Goal: Task Accomplishment & Management: Use online tool/utility

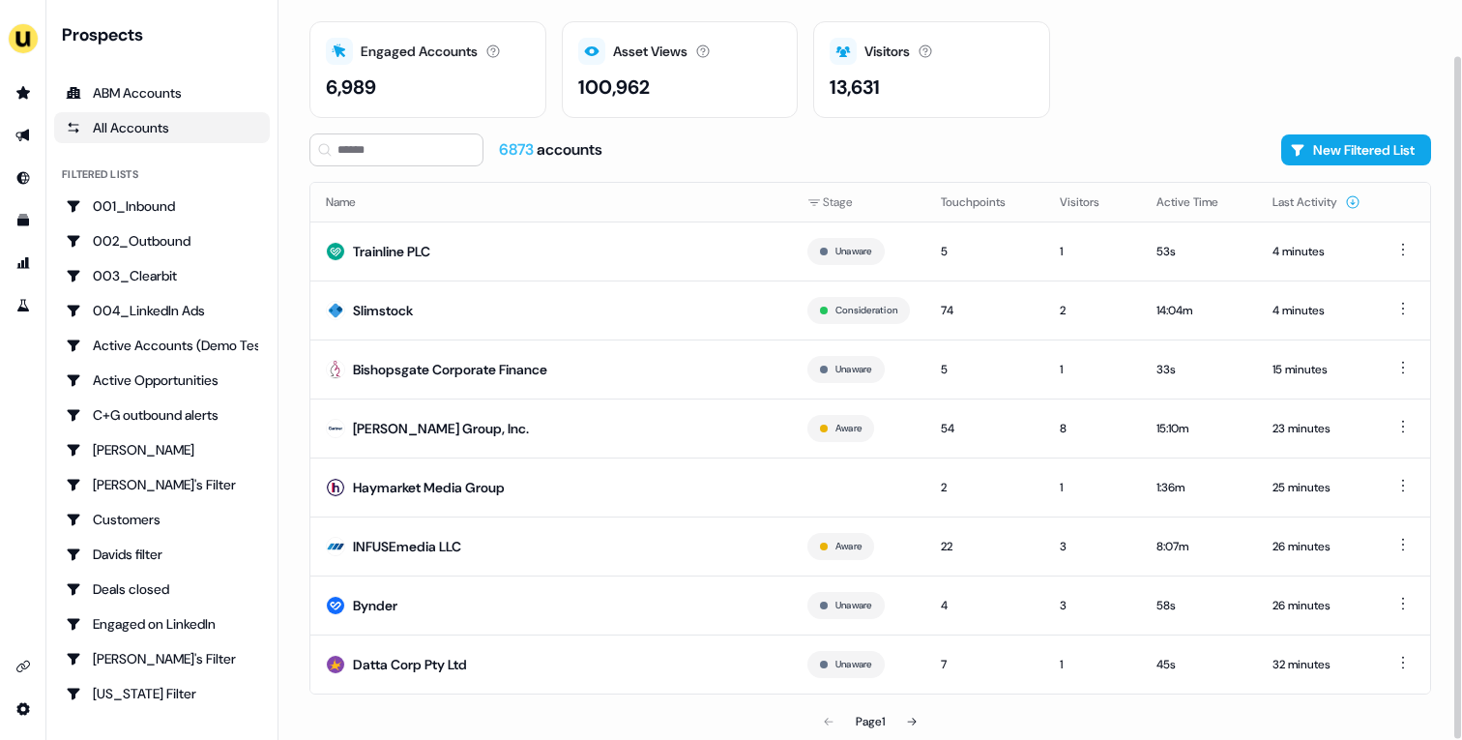
scroll to position [59, 0]
click at [604, 581] on td "Bynder" at bounding box center [551, 605] width 482 height 59
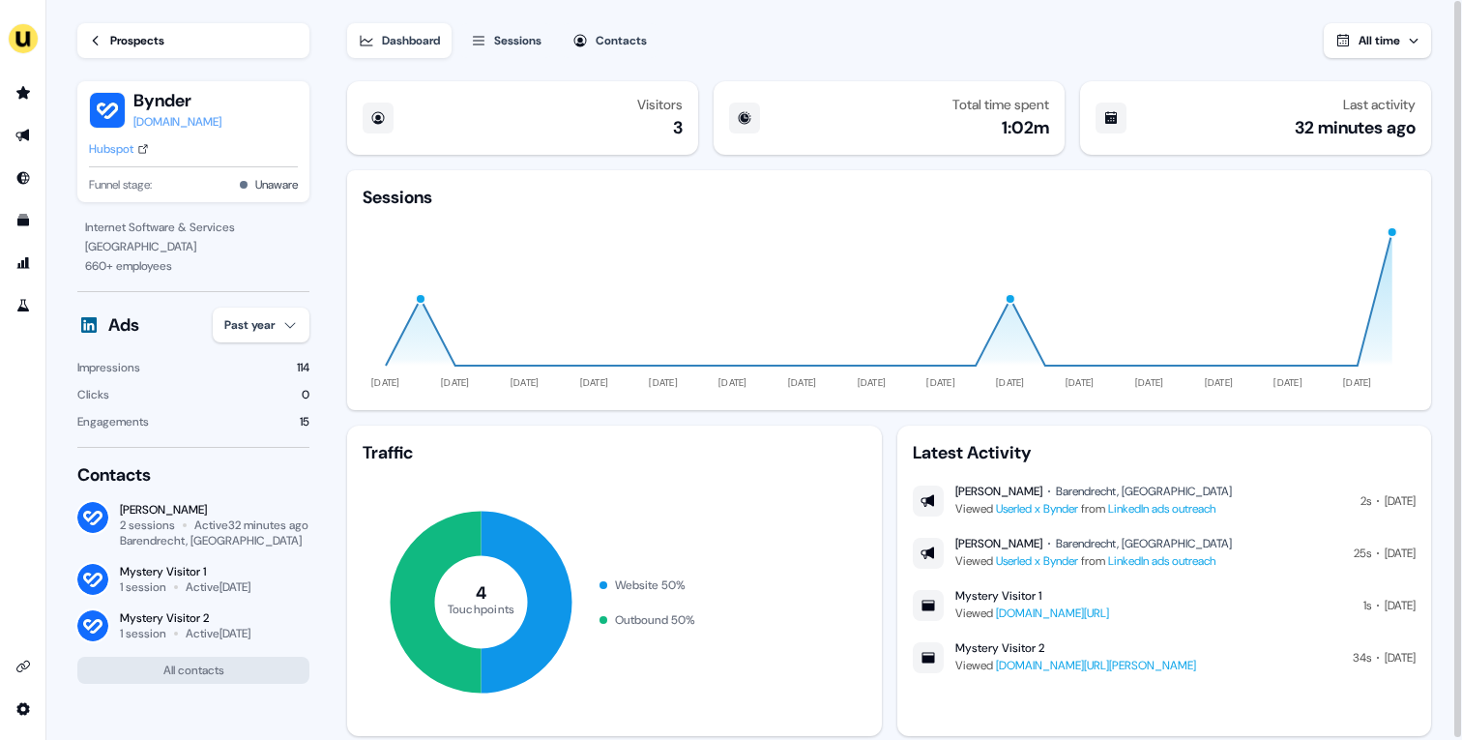
click at [138, 40] on div "Prospects" at bounding box center [137, 40] width 54 height 19
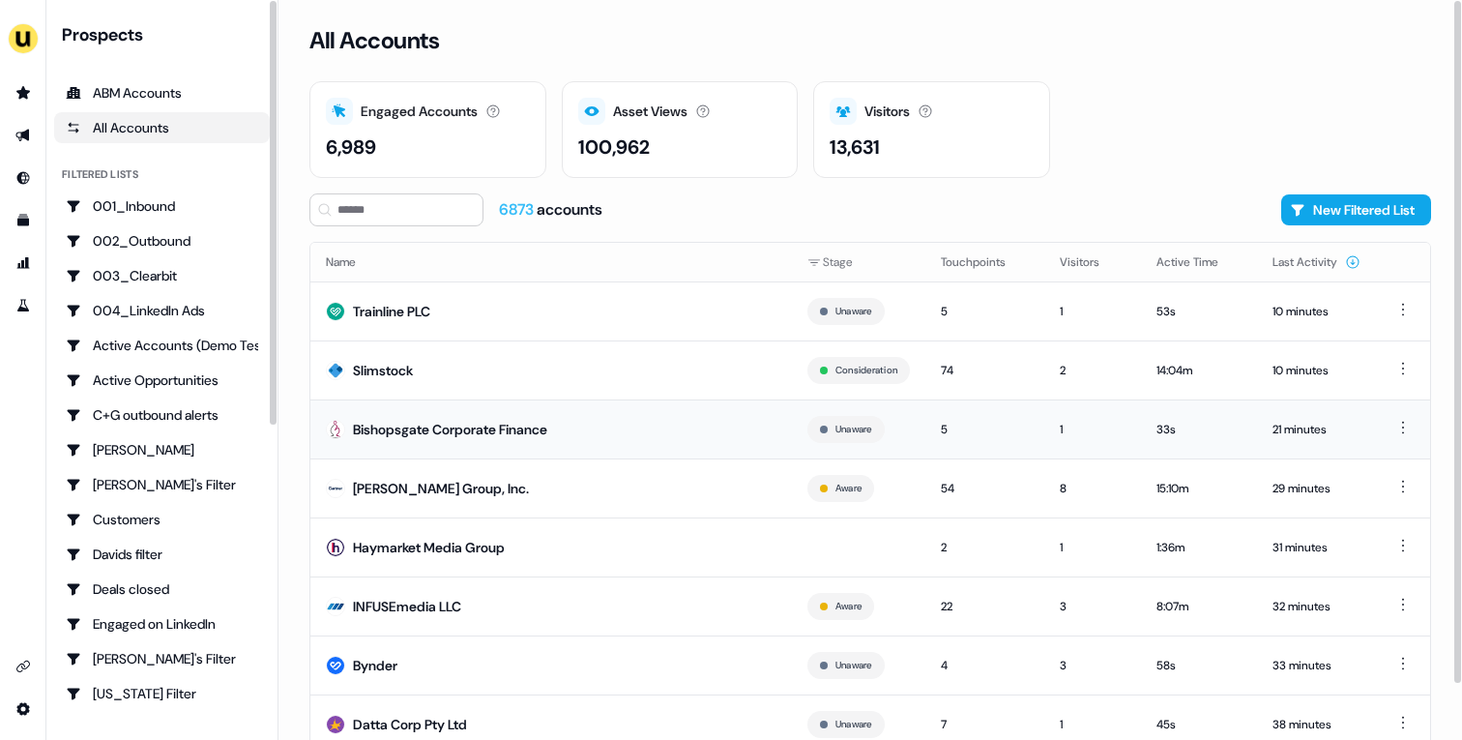
scroll to position [60, 0]
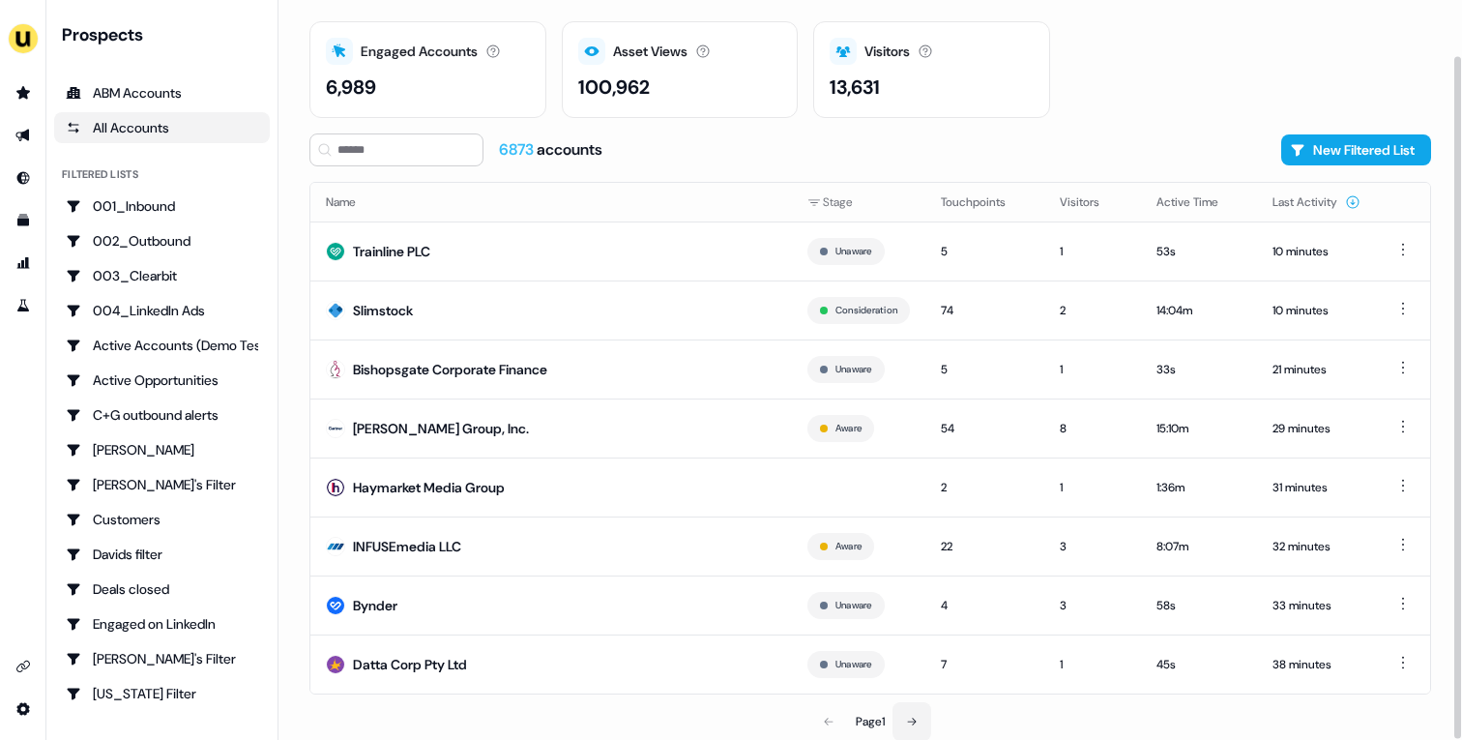
click at [910, 713] on button at bounding box center [912, 721] width 39 height 39
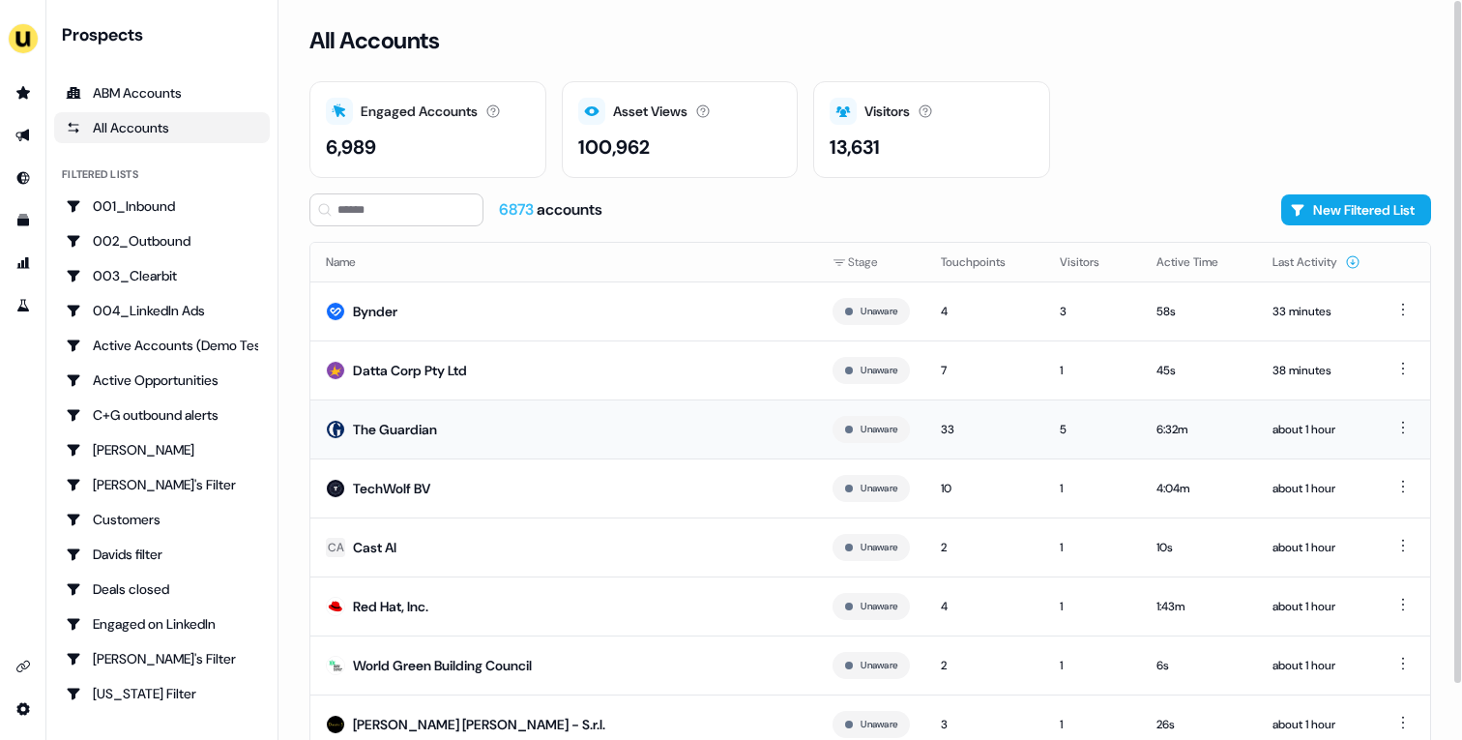
scroll to position [60, 0]
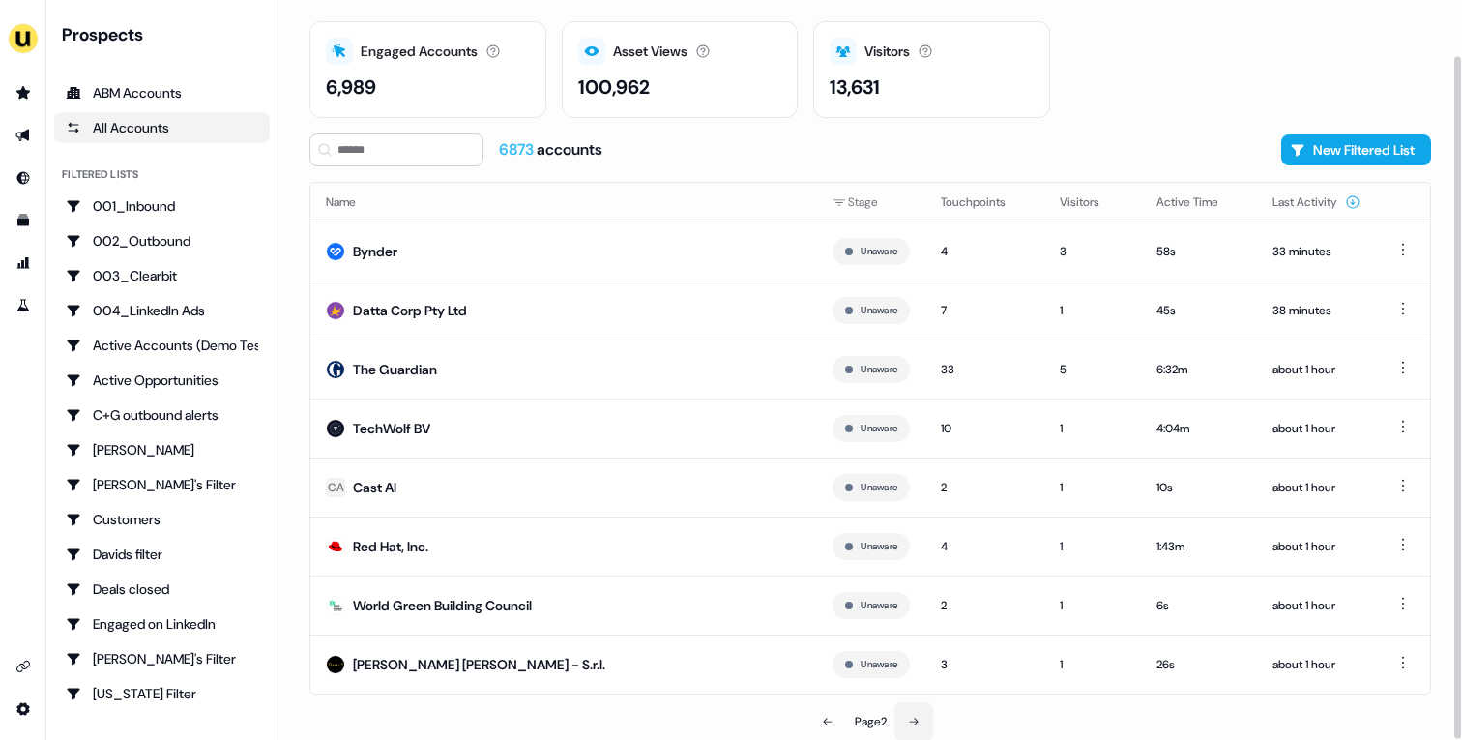
click at [920, 721] on icon at bounding box center [914, 722] width 12 height 12
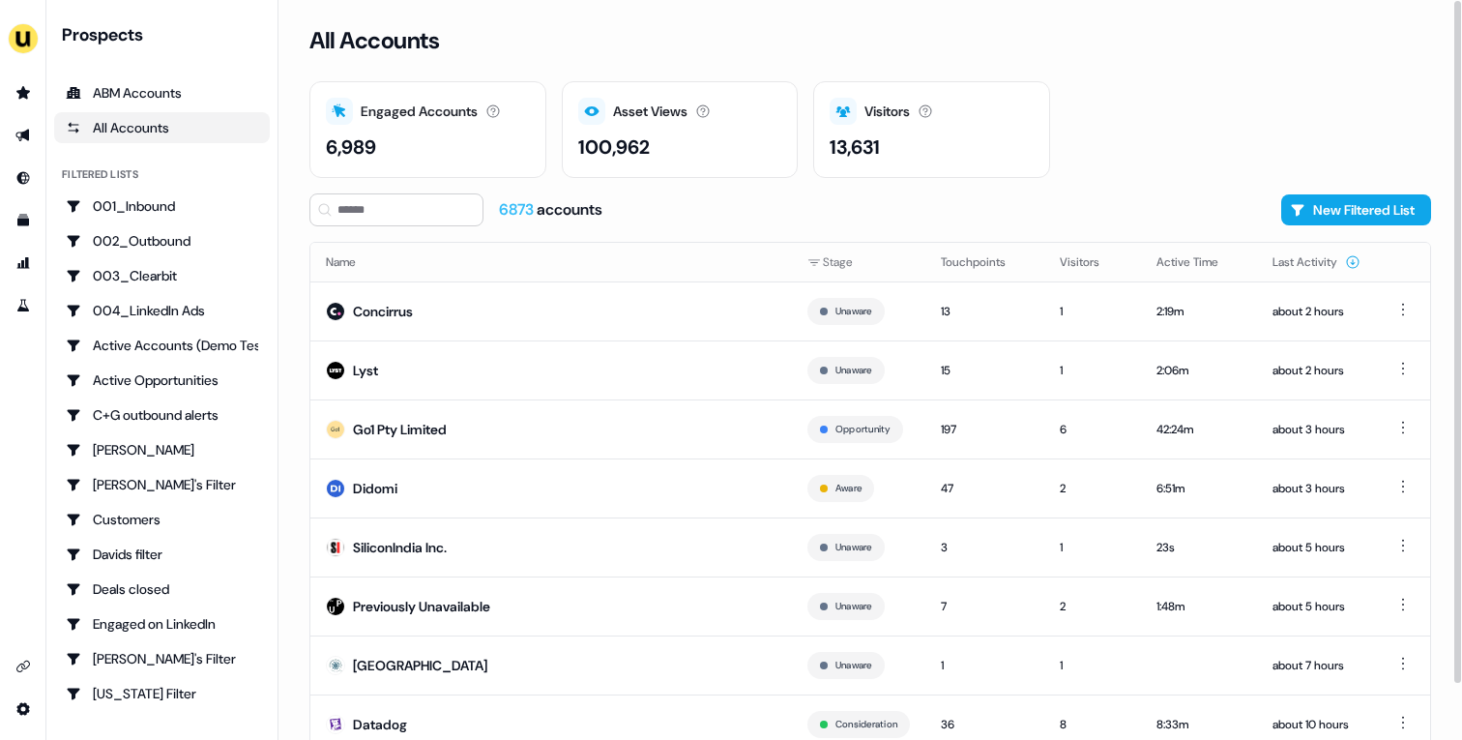
scroll to position [60, 0]
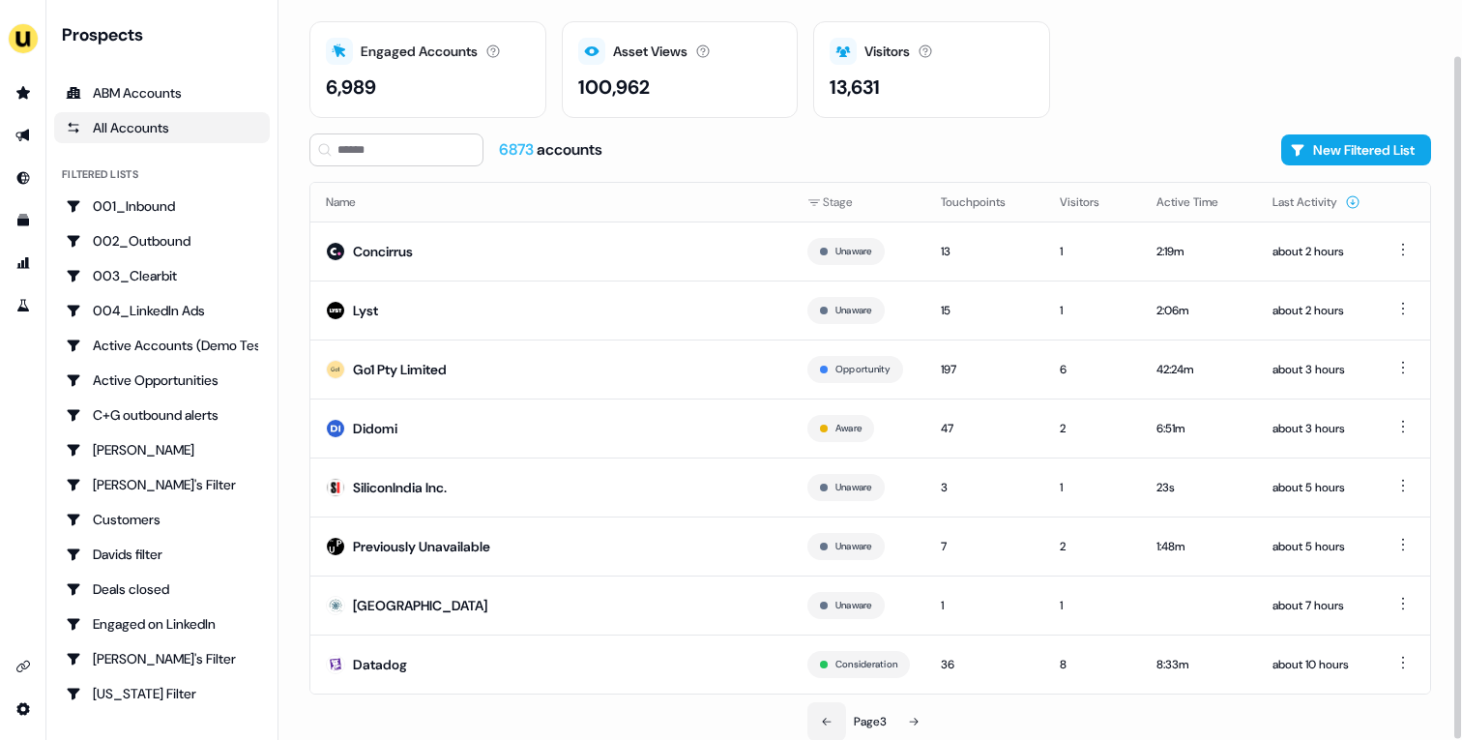
click at [832, 720] on button at bounding box center [826, 721] width 39 height 39
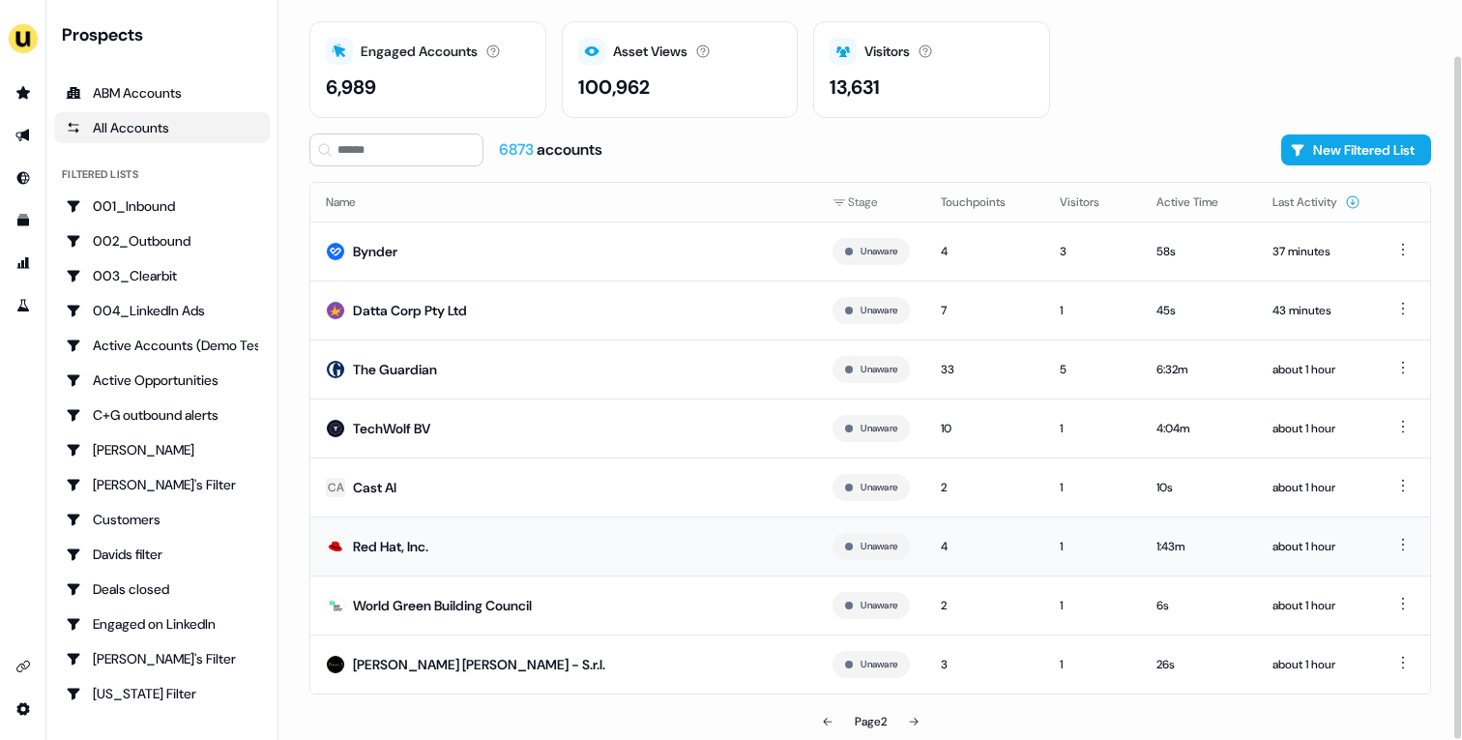
click at [656, 555] on td "Red Hat, Inc." at bounding box center [563, 545] width 507 height 59
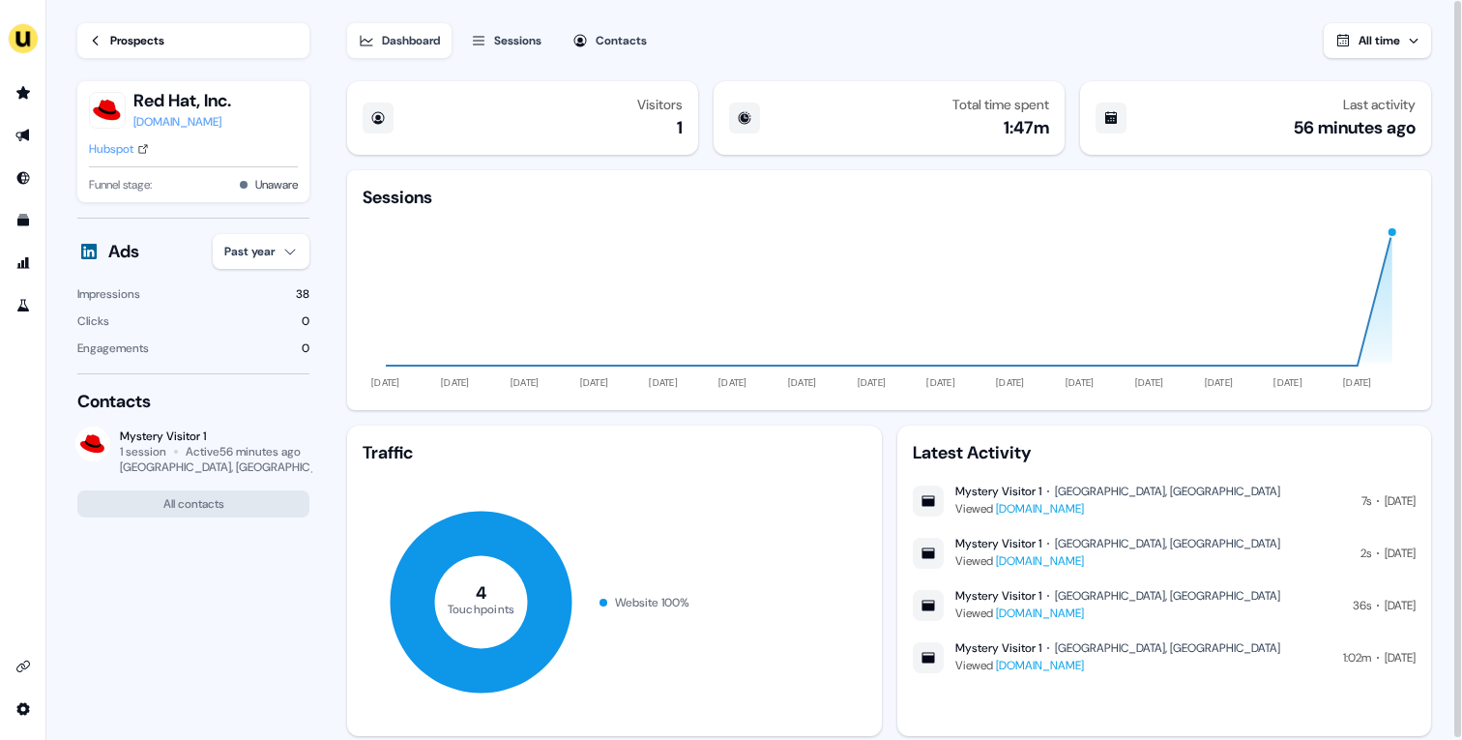
click at [123, 149] on div "Hubspot" at bounding box center [111, 148] width 44 height 19
click at [129, 37] on div "Prospects" at bounding box center [137, 40] width 54 height 19
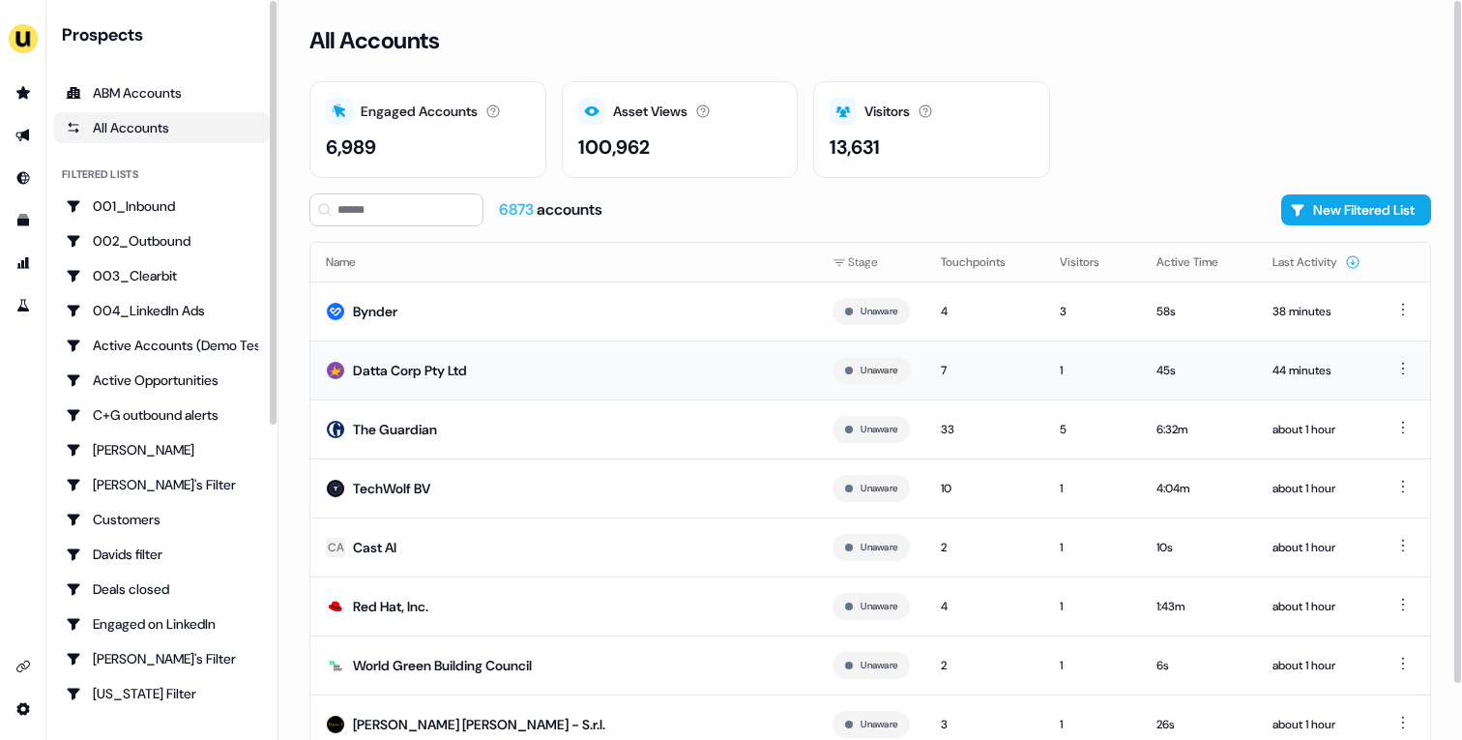
scroll to position [60, 0]
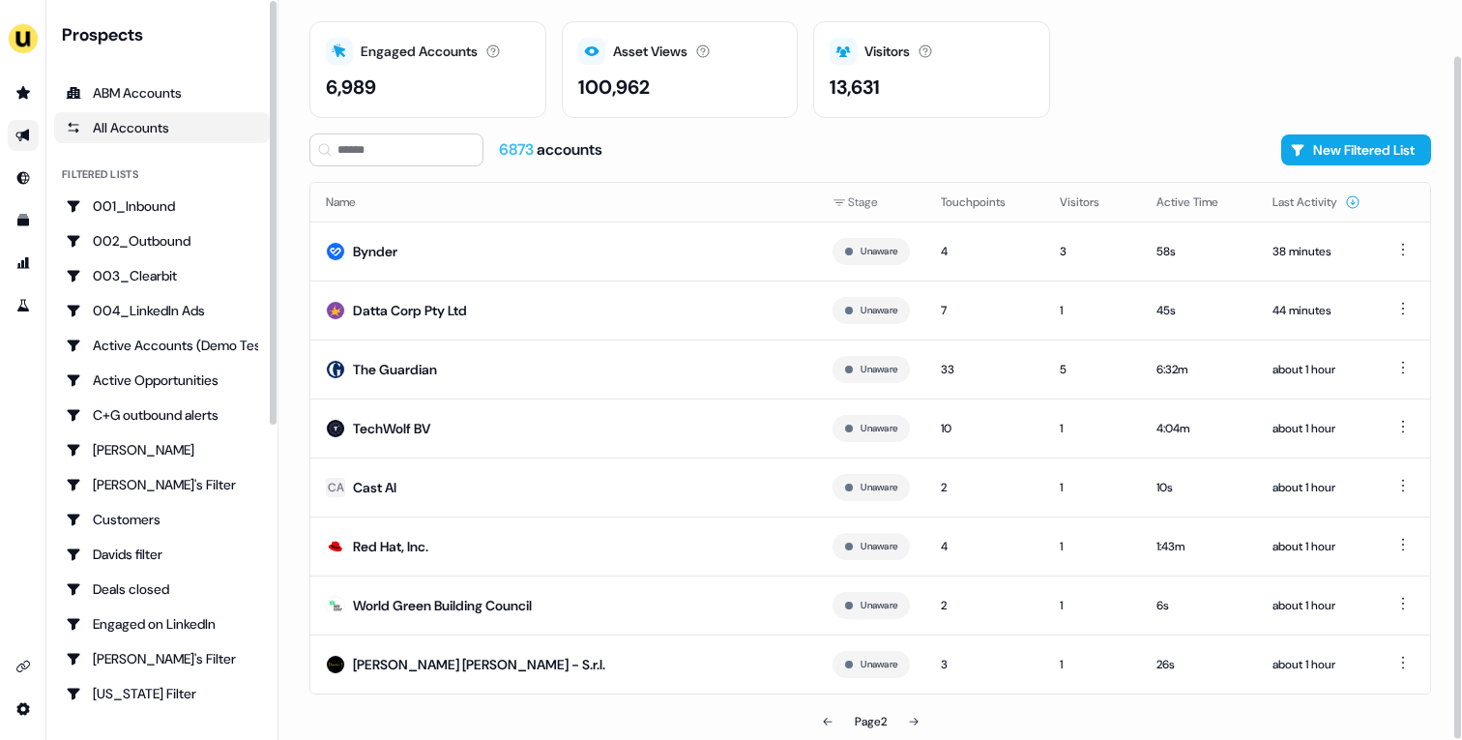
click at [15, 140] on link "Go to outbound experience" at bounding box center [23, 135] width 31 height 31
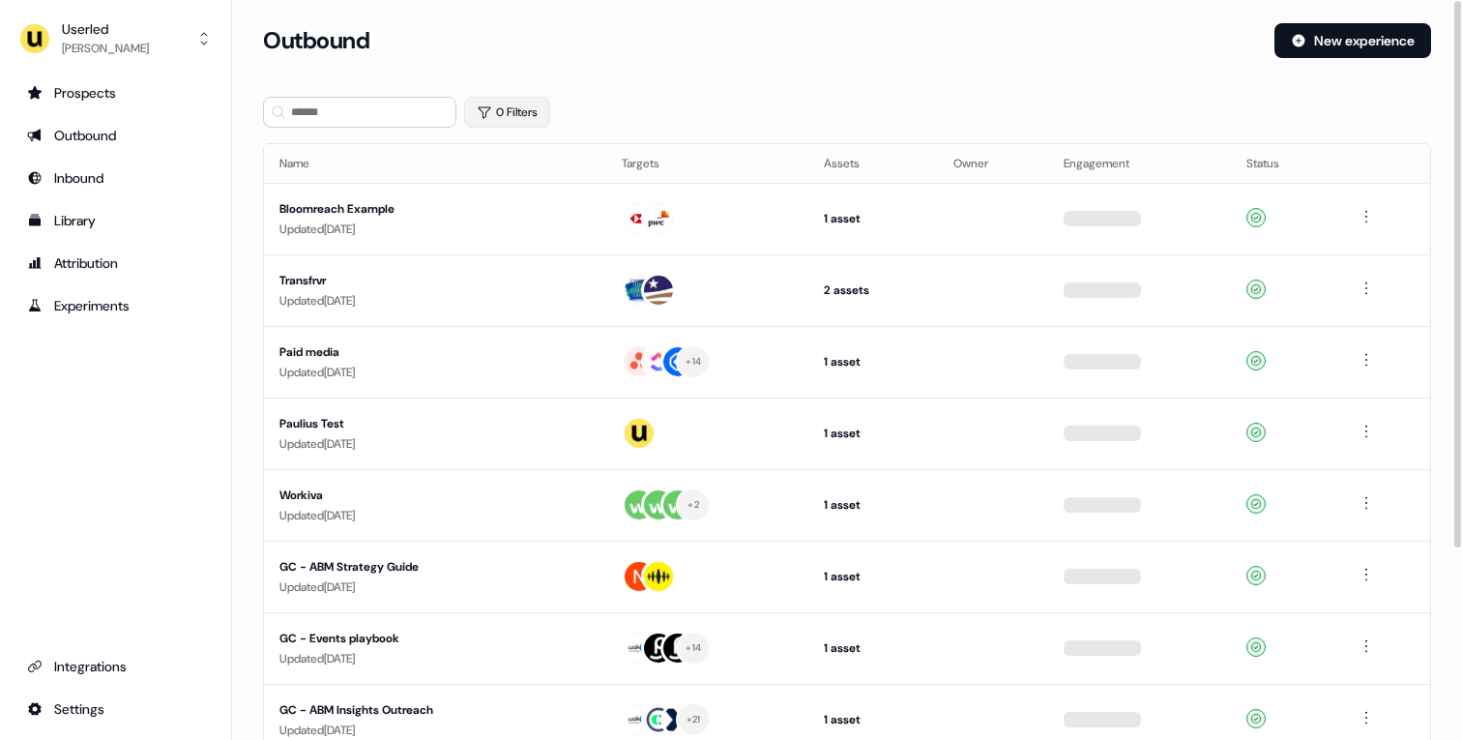
click at [489, 103] on button "0 Filters" at bounding box center [507, 112] width 86 height 31
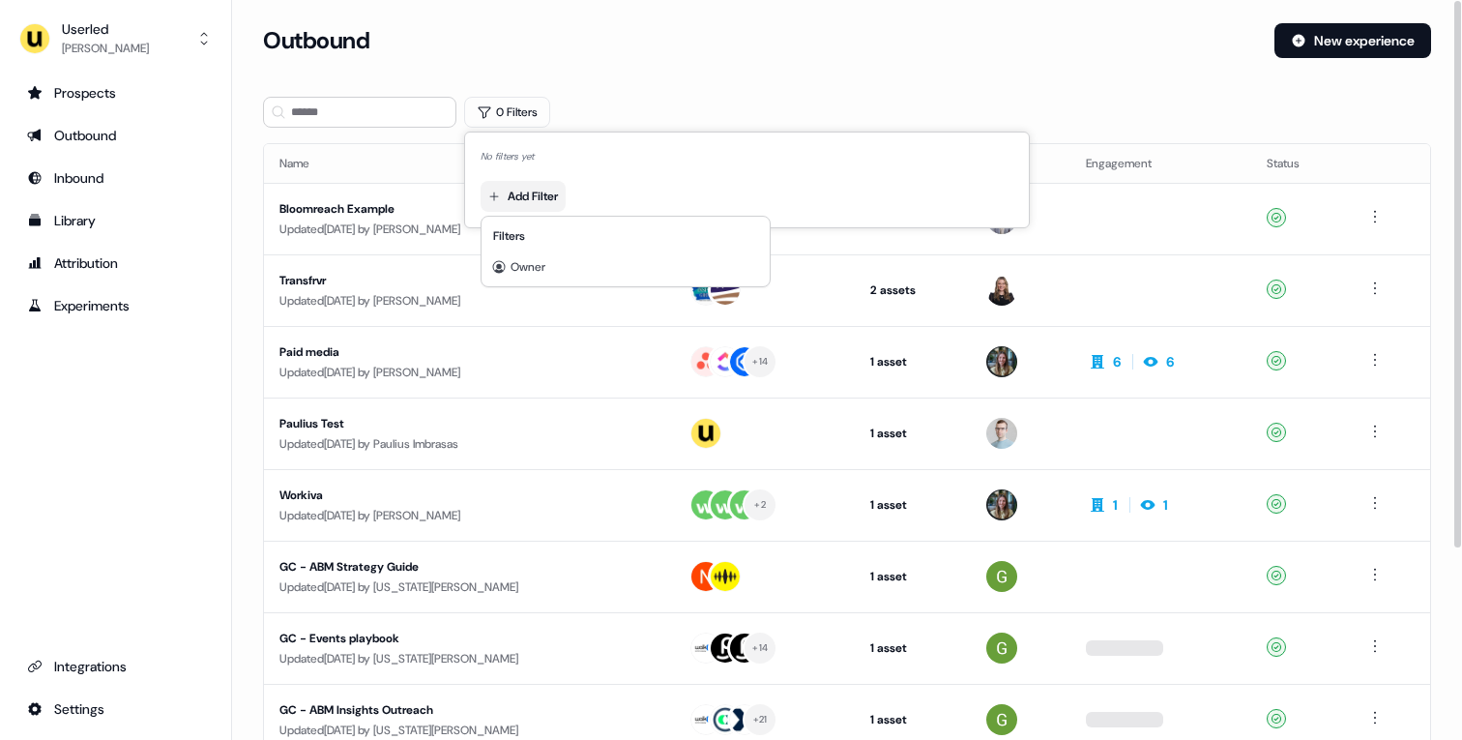
click at [524, 199] on html "For the best experience switch devices to a bigger screen. Go to [DOMAIN_NAME] …" at bounding box center [731, 370] width 1462 height 740
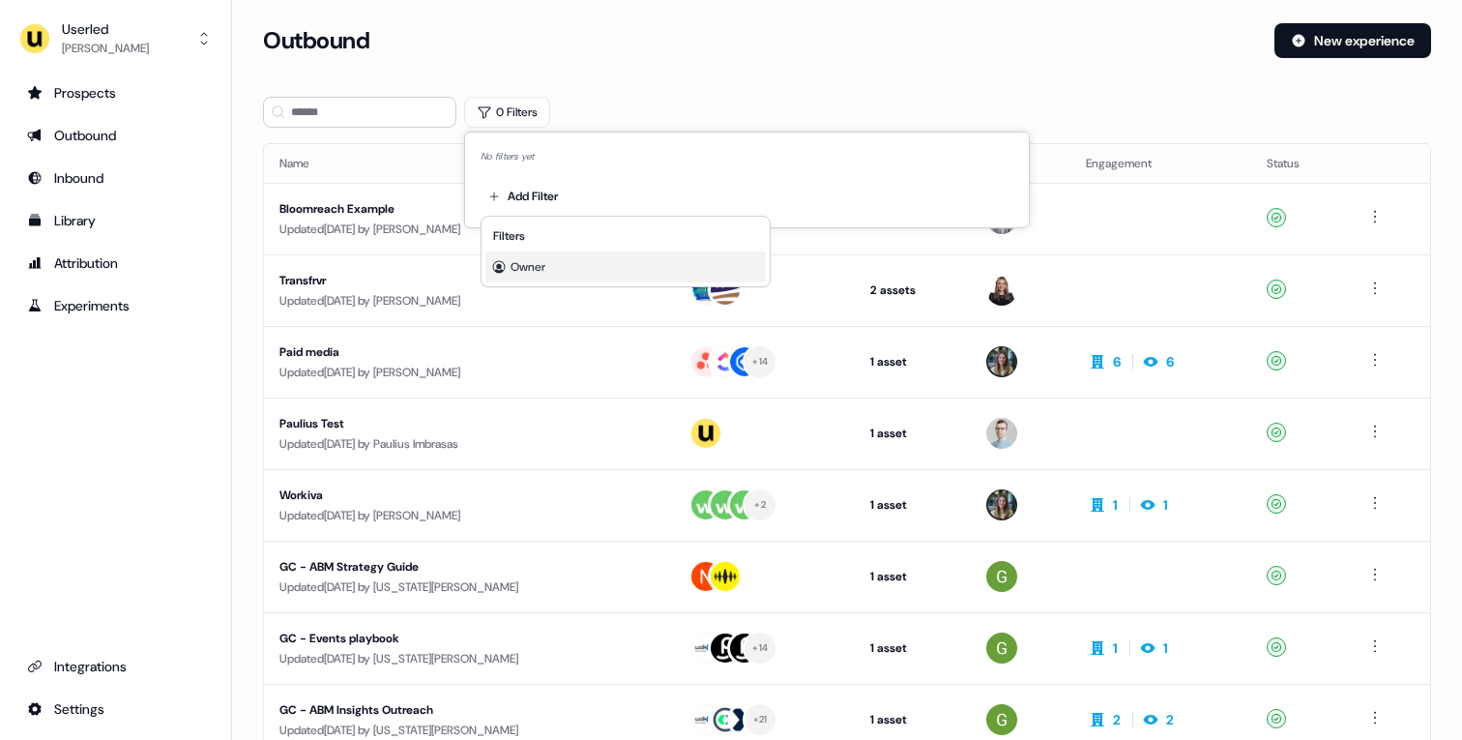
click at [602, 273] on div "Owner" at bounding box center [625, 266] width 280 height 31
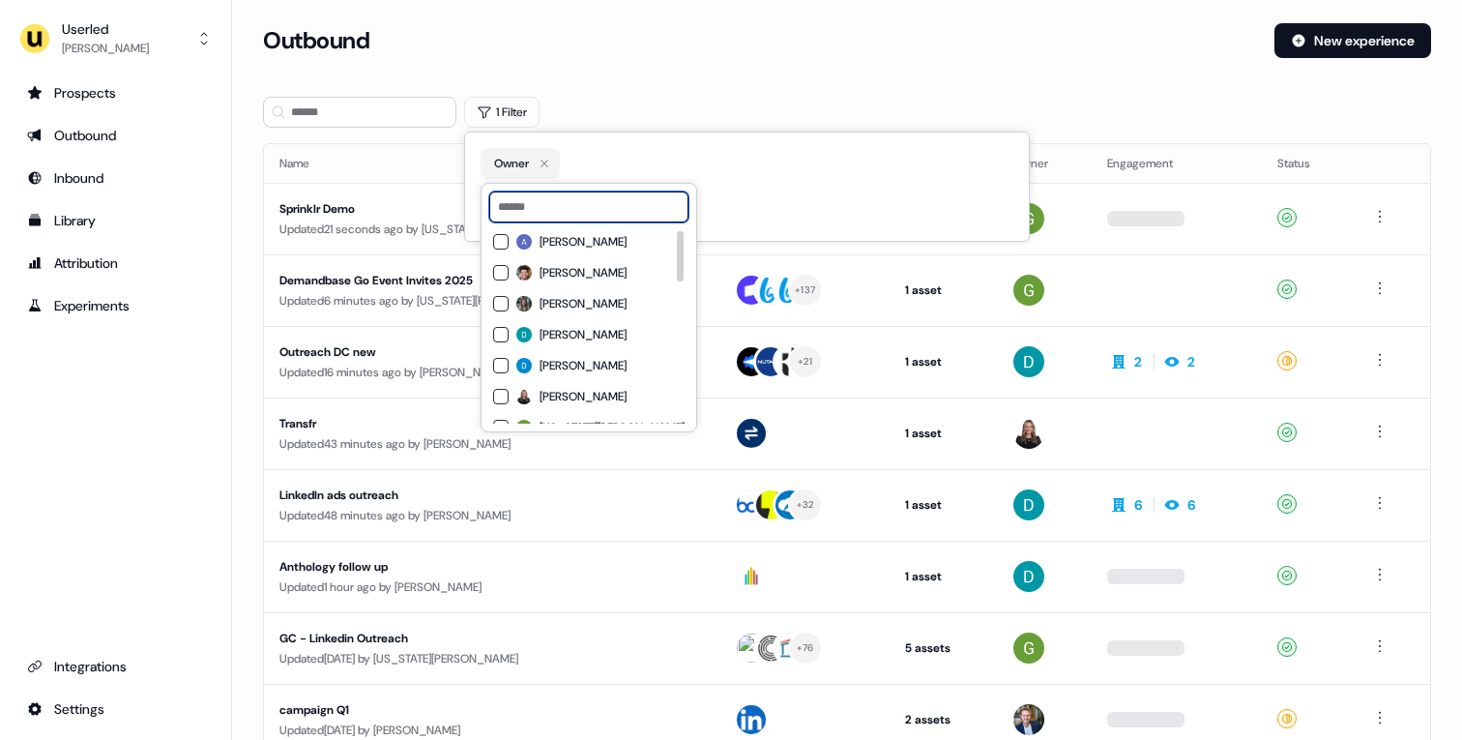
click at [595, 193] on input at bounding box center [588, 206] width 199 height 31
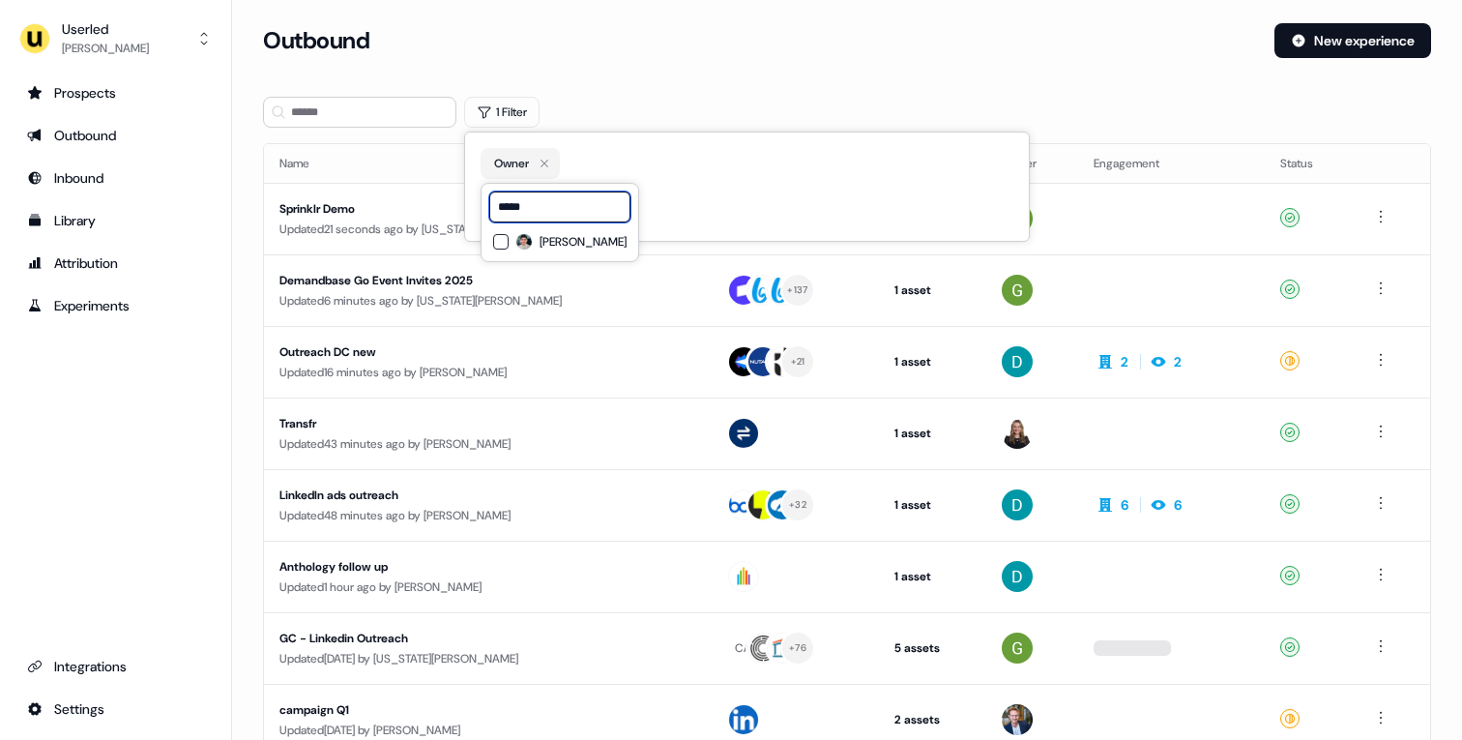
type input "*****"
click at [596, 231] on div "[PERSON_NAME]" at bounding box center [559, 241] width 133 height 23
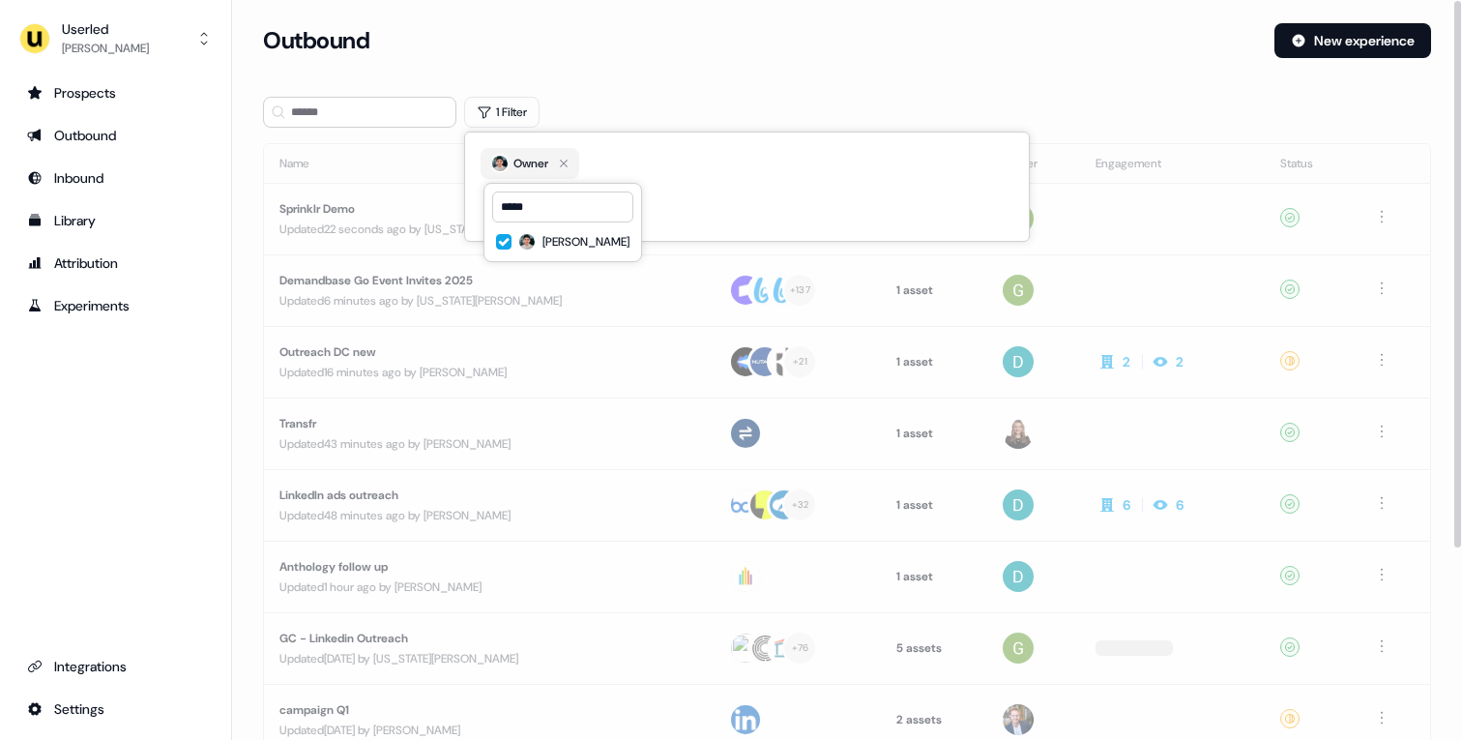
click at [646, 92] on section "Loading... Outbound New experience 1 Filter Name Targets Assets Owner Engagemen…" at bounding box center [847, 511] width 1230 height 977
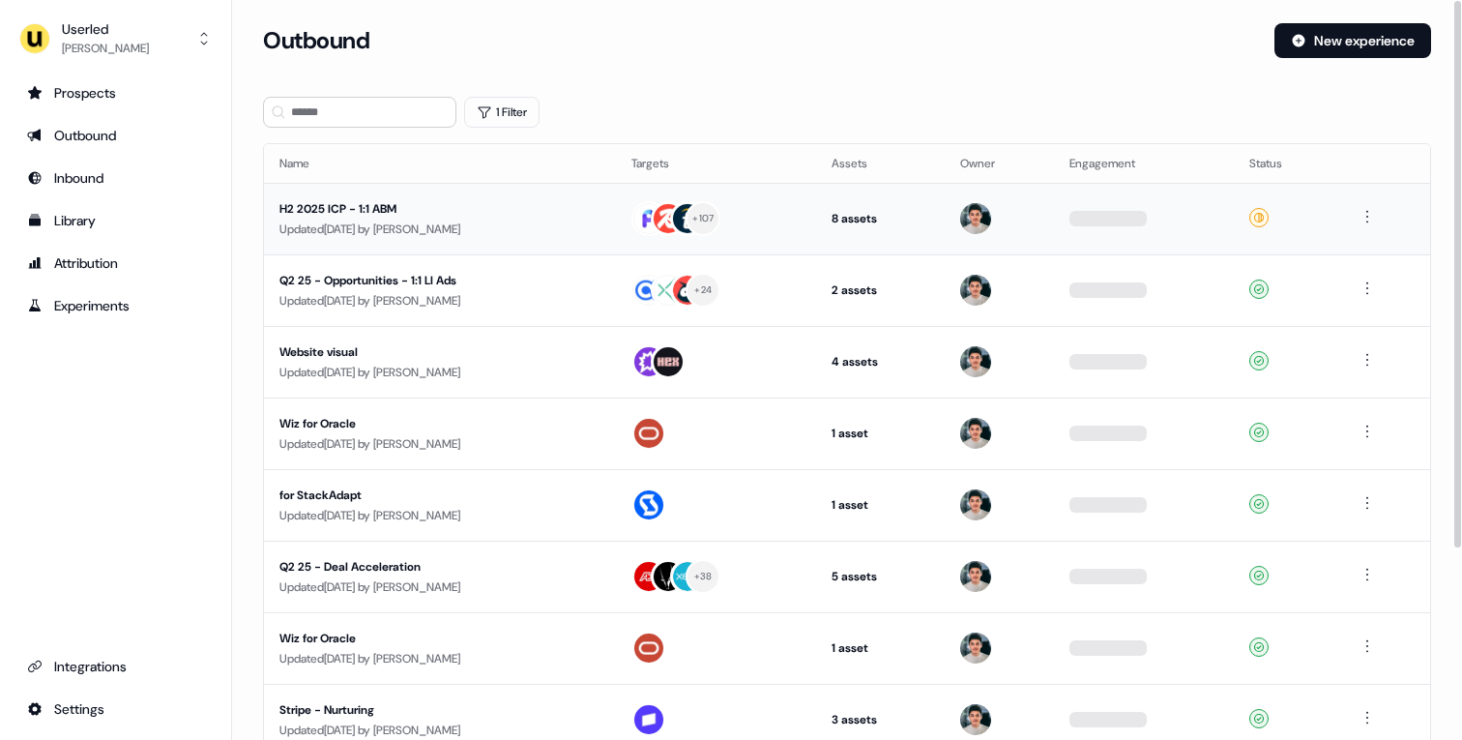
click at [552, 204] on div "H2 2025 ICP - 1:1 ABM" at bounding box center [439, 208] width 321 height 19
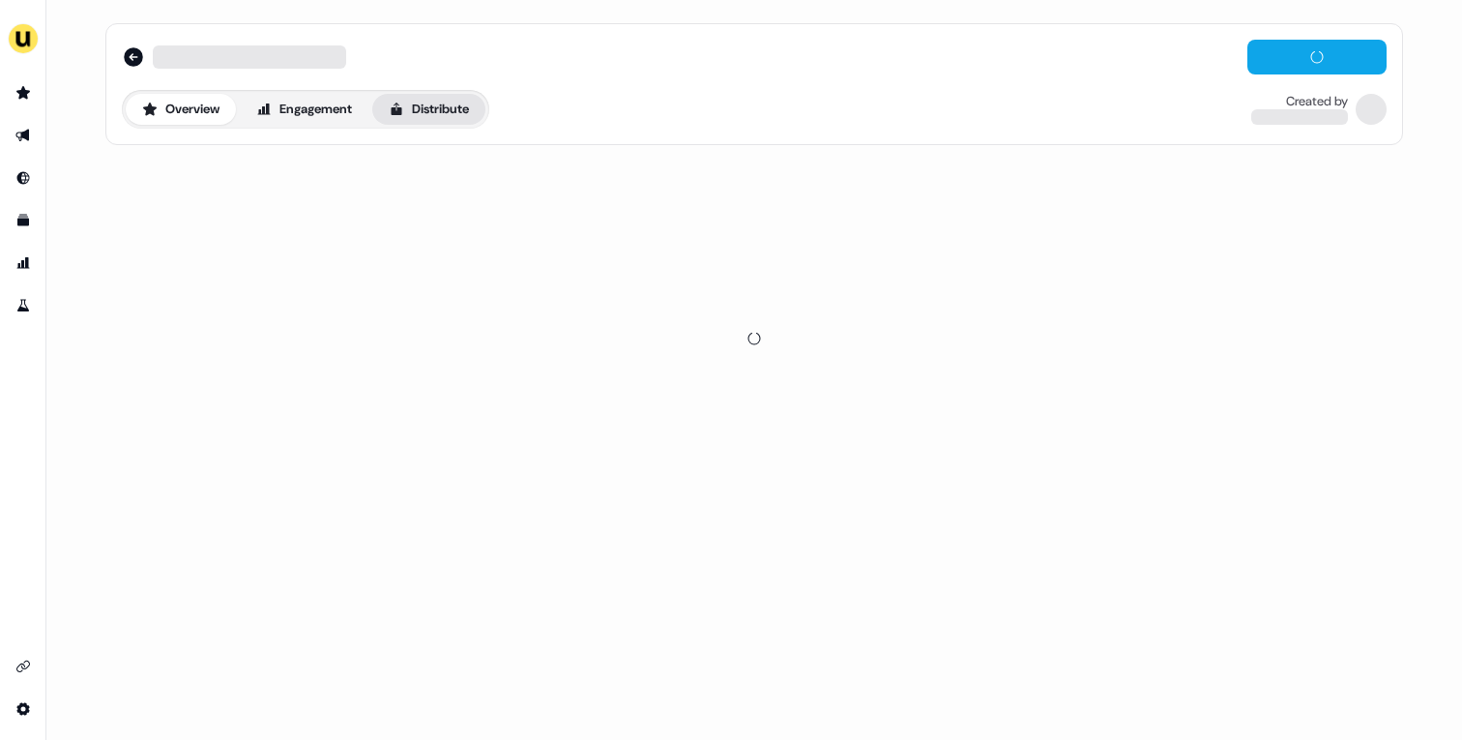
click at [467, 122] on button "Distribute" at bounding box center [428, 109] width 113 height 31
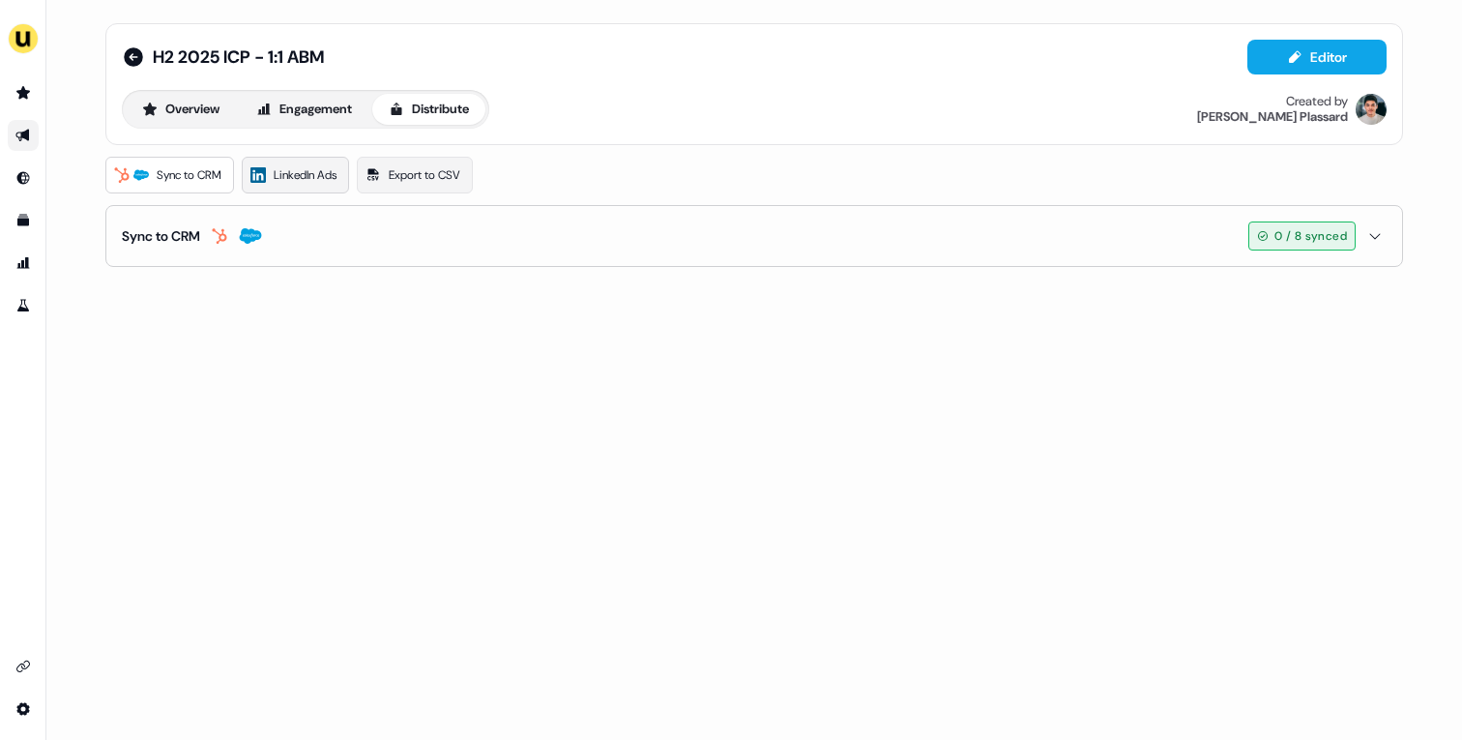
click at [311, 184] on span "LinkedIn Ads" at bounding box center [305, 174] width 63 height 19
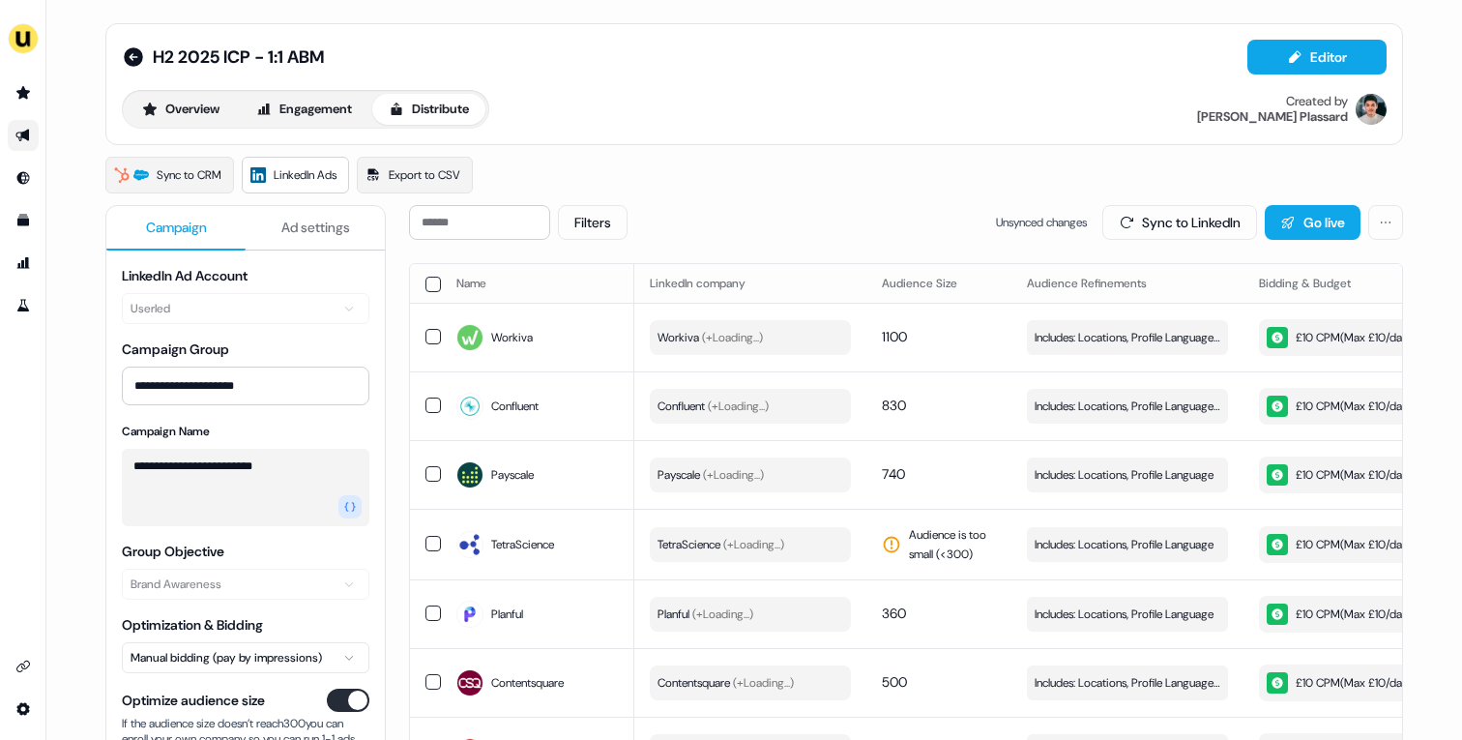
click at [427, 280] on button "button" at bounding box center [433, 284] width 15 height 15
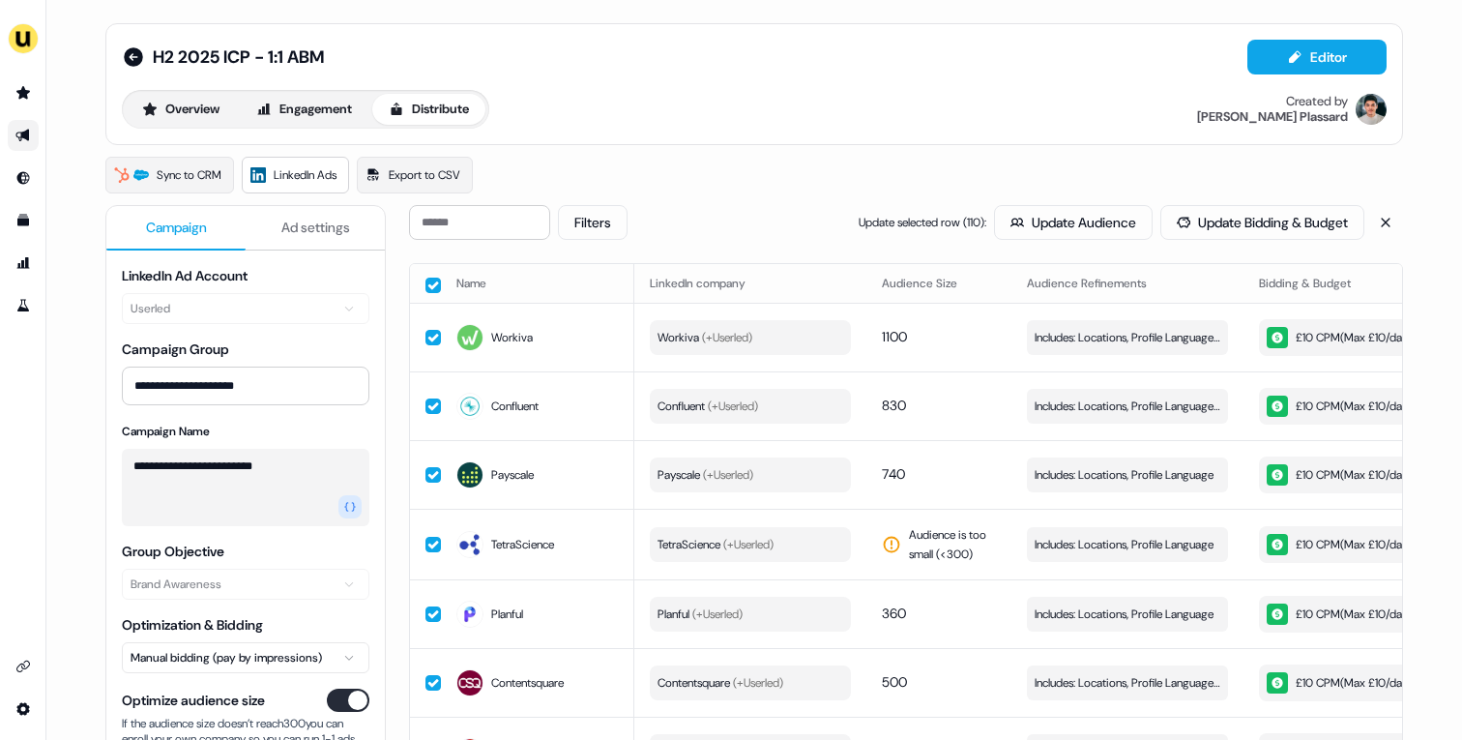
click at [426, 288] on button "button" at bounding box center [433, 285] width 15 height 15
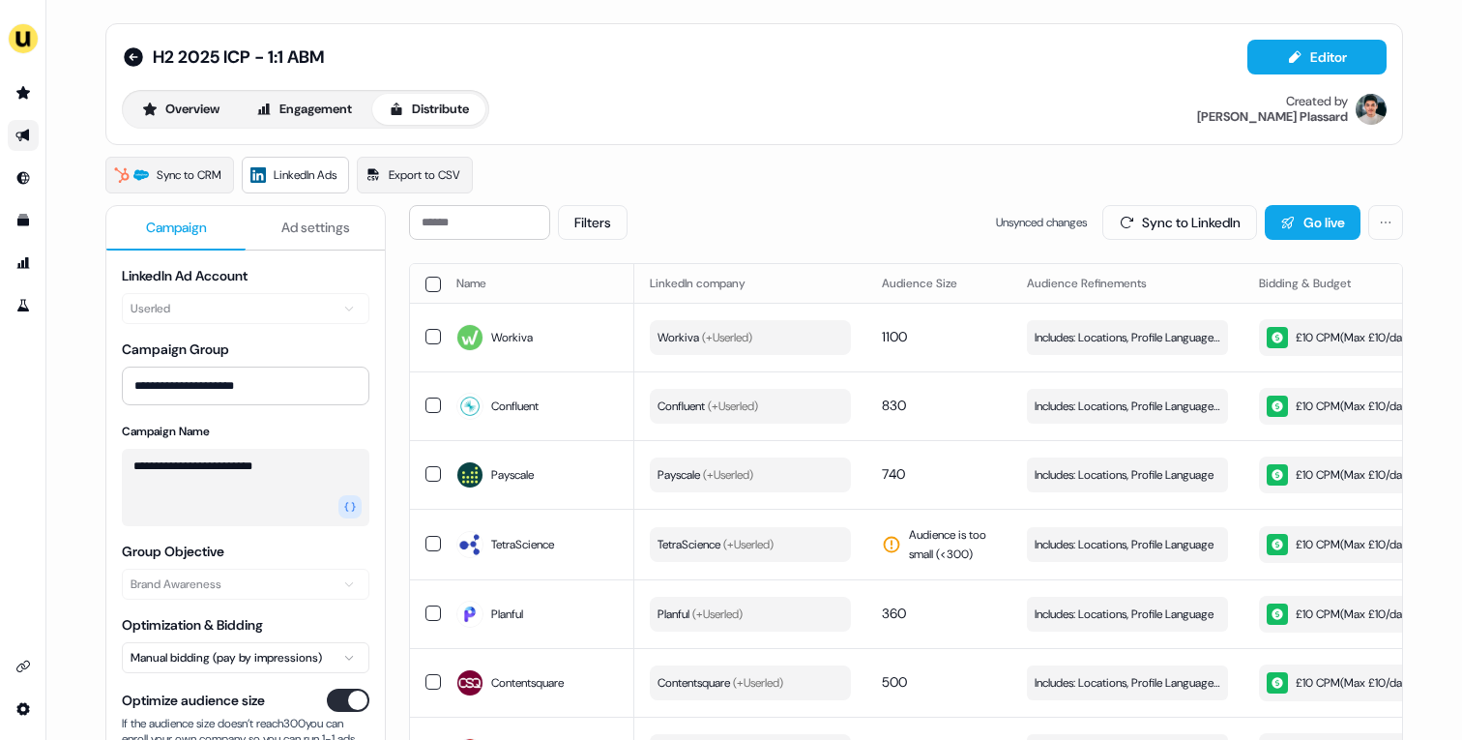
click at [1360, 226] on div "Sync to LinkedIn Go live" at bounding box center [1252, 222] width 301 height 35
click at [1374, 224] on html "**********" at bounding box center [731, 370] width 1462 height 740
click at [1354, 297] on div "Pause campaign" at bounding box center [1322, 294] width 133 height 31
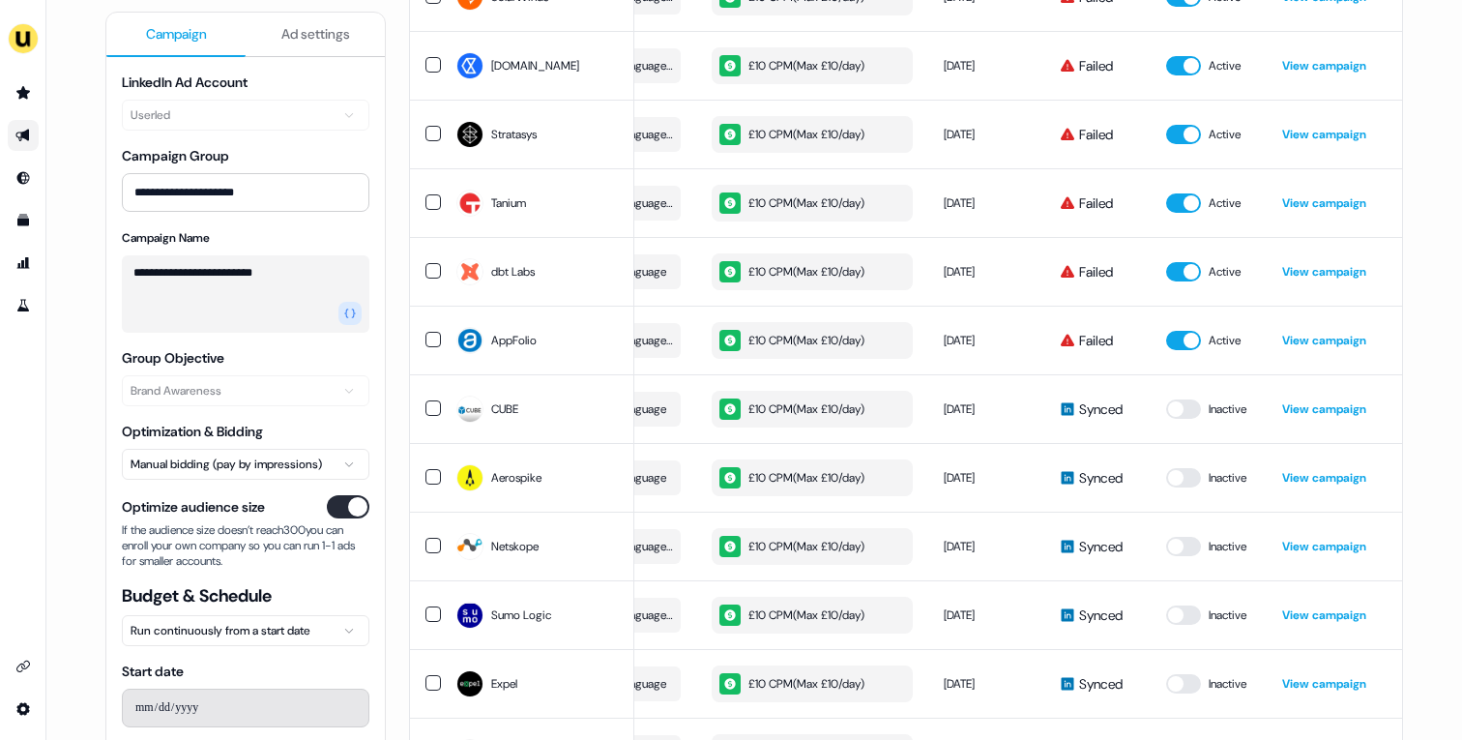
scroll to position [4553, 0]
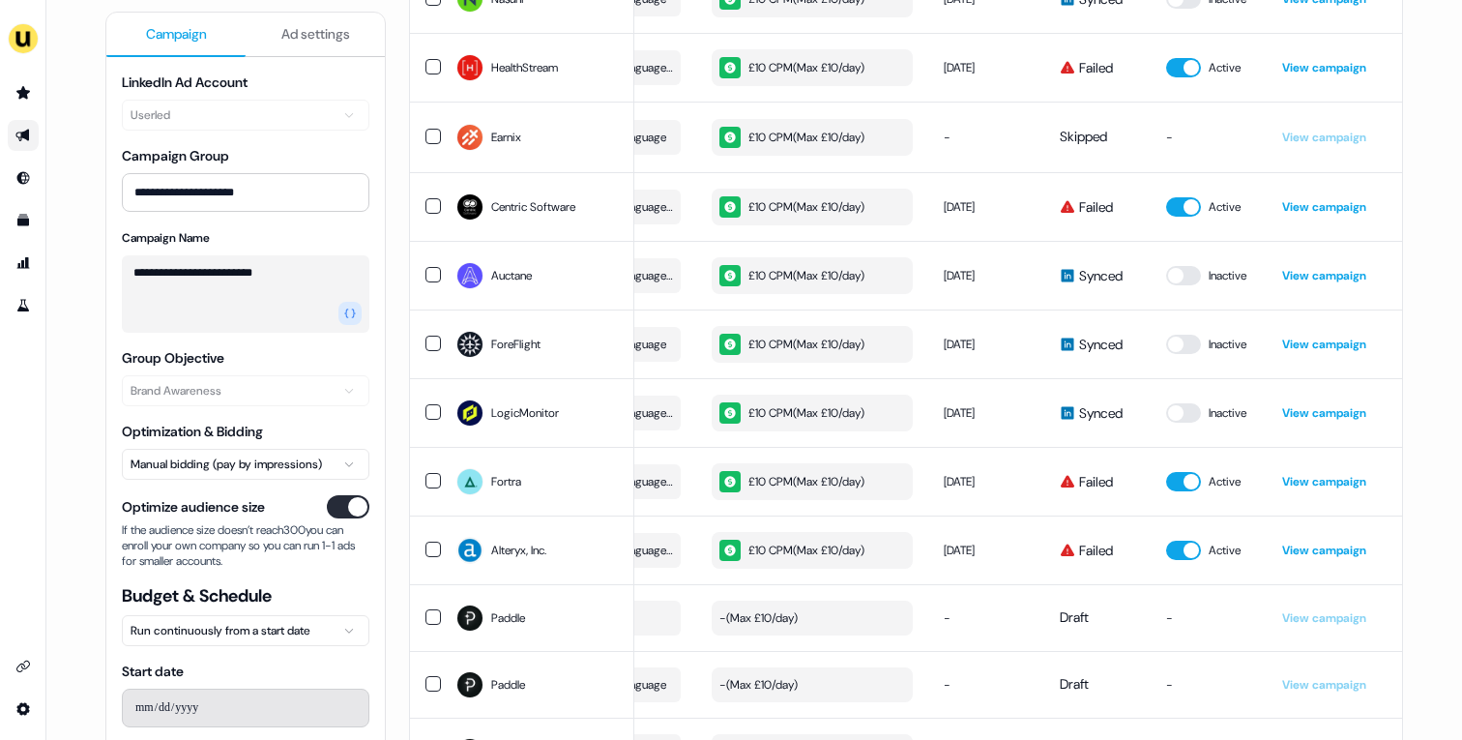
scroll to position [7253, 0]
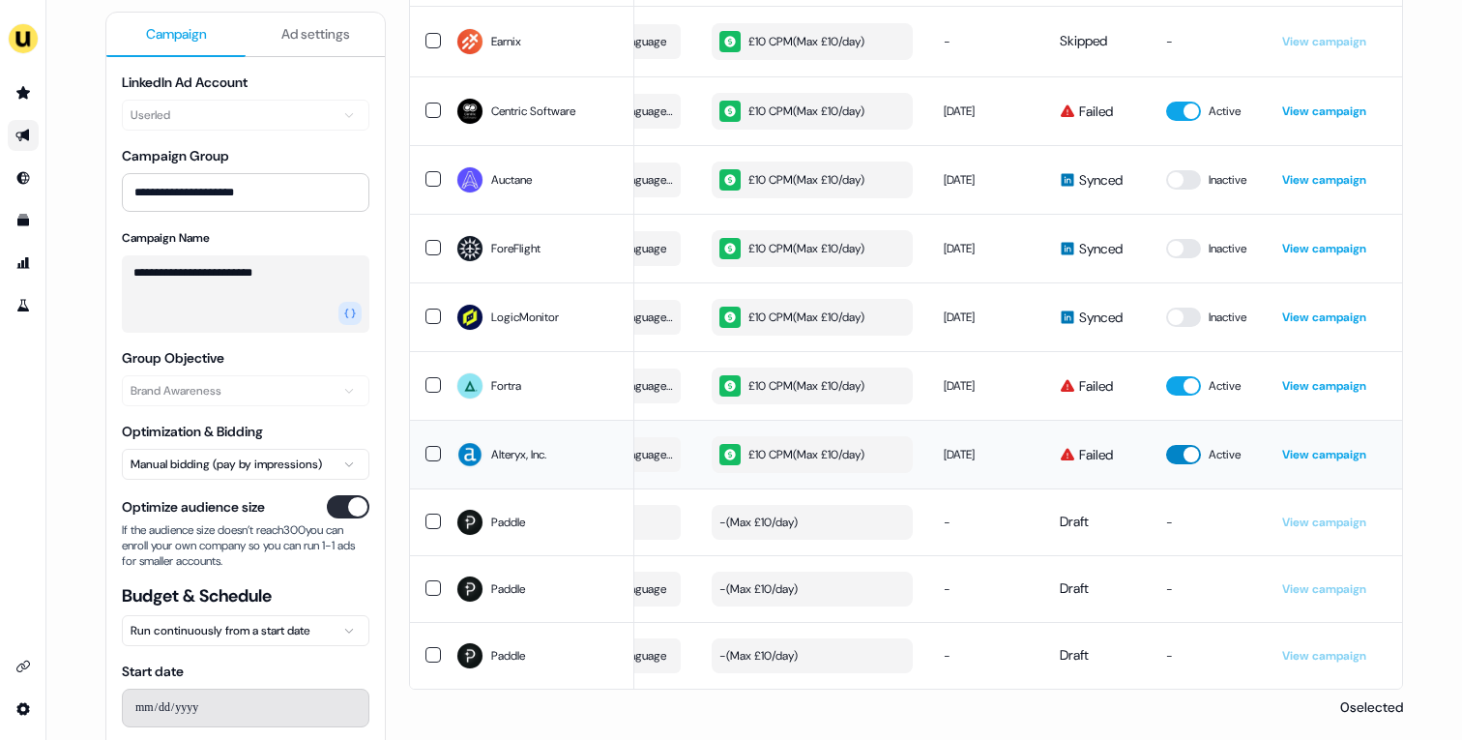
click at [1187, 451] on button "button" at bounding box center [1183, 454] width 35 height 19
click at [1182, 380] on button "button" at bounding box center [1183, 385] width 35 height 19
click at [1182, 104] on button "button" at bounding box center [1183, 111] width 35 height 19
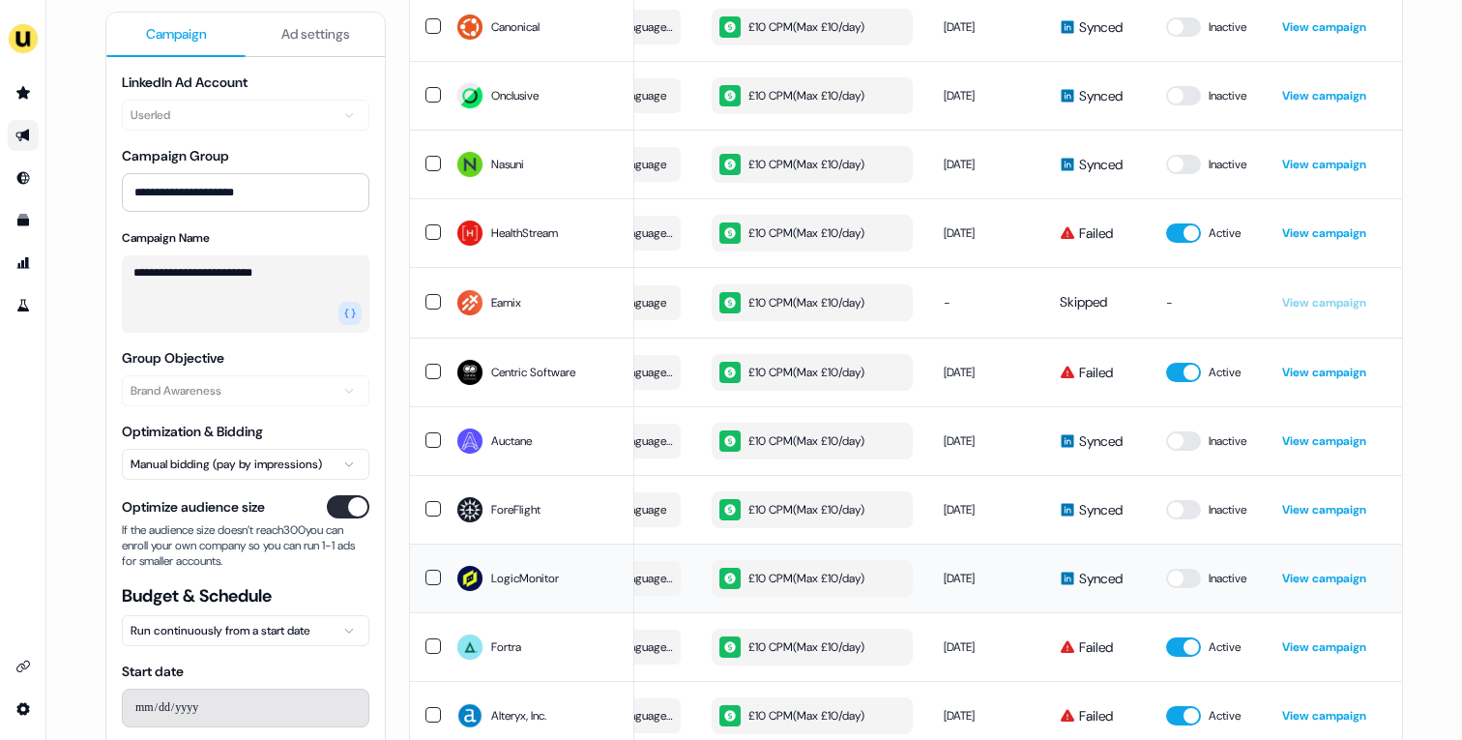
scroll to position [6975, 0]
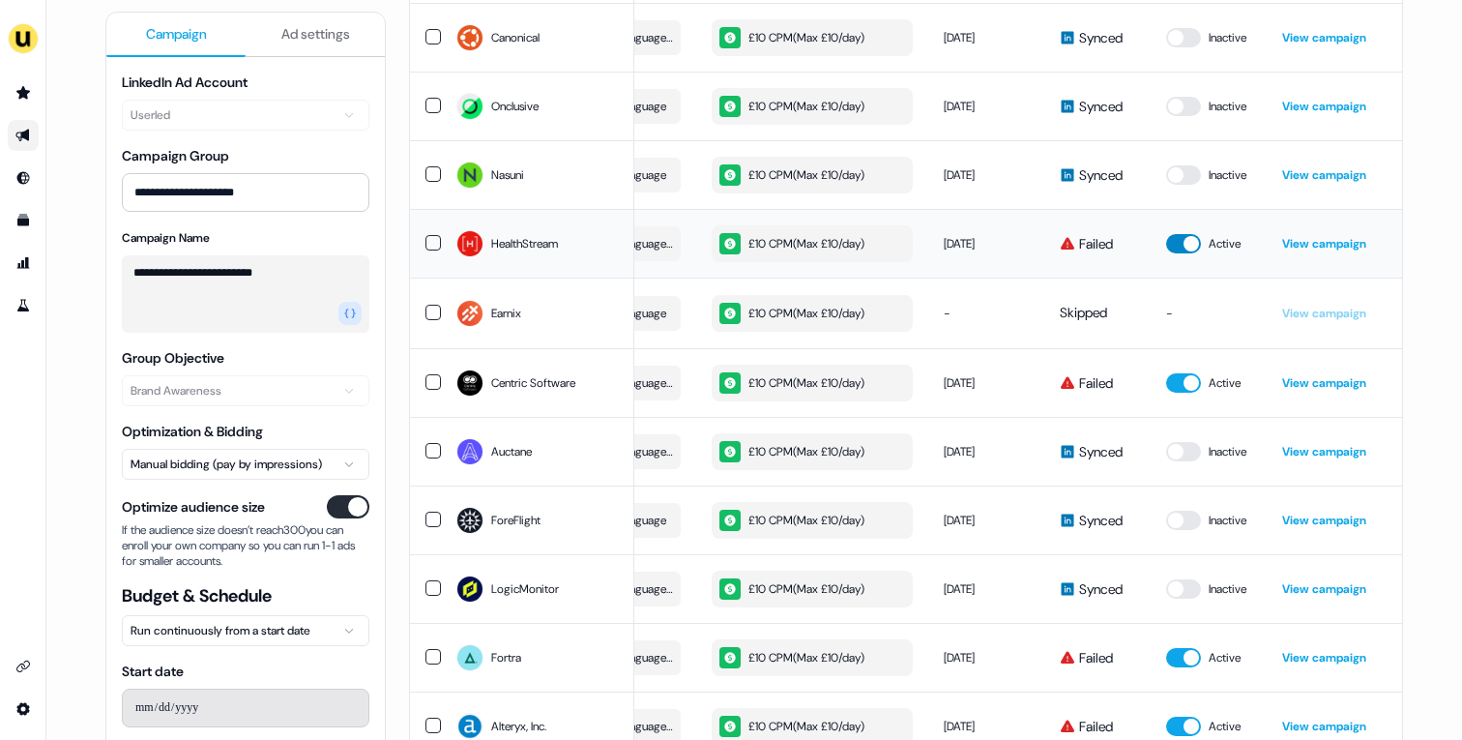
click at [1186, 246] on button "button" at bounding box center [1183, 243] width 35 height 19
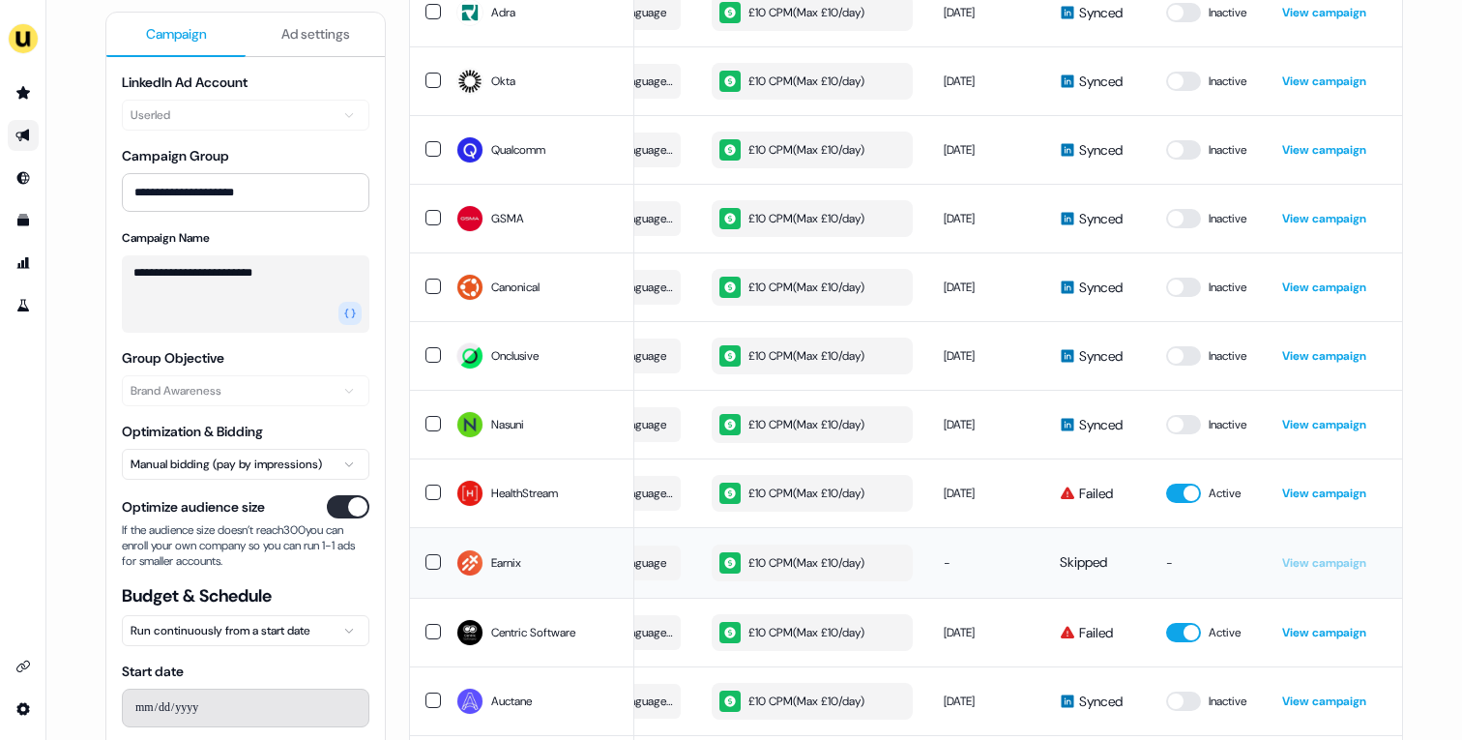
scroll to position [6714, 0]
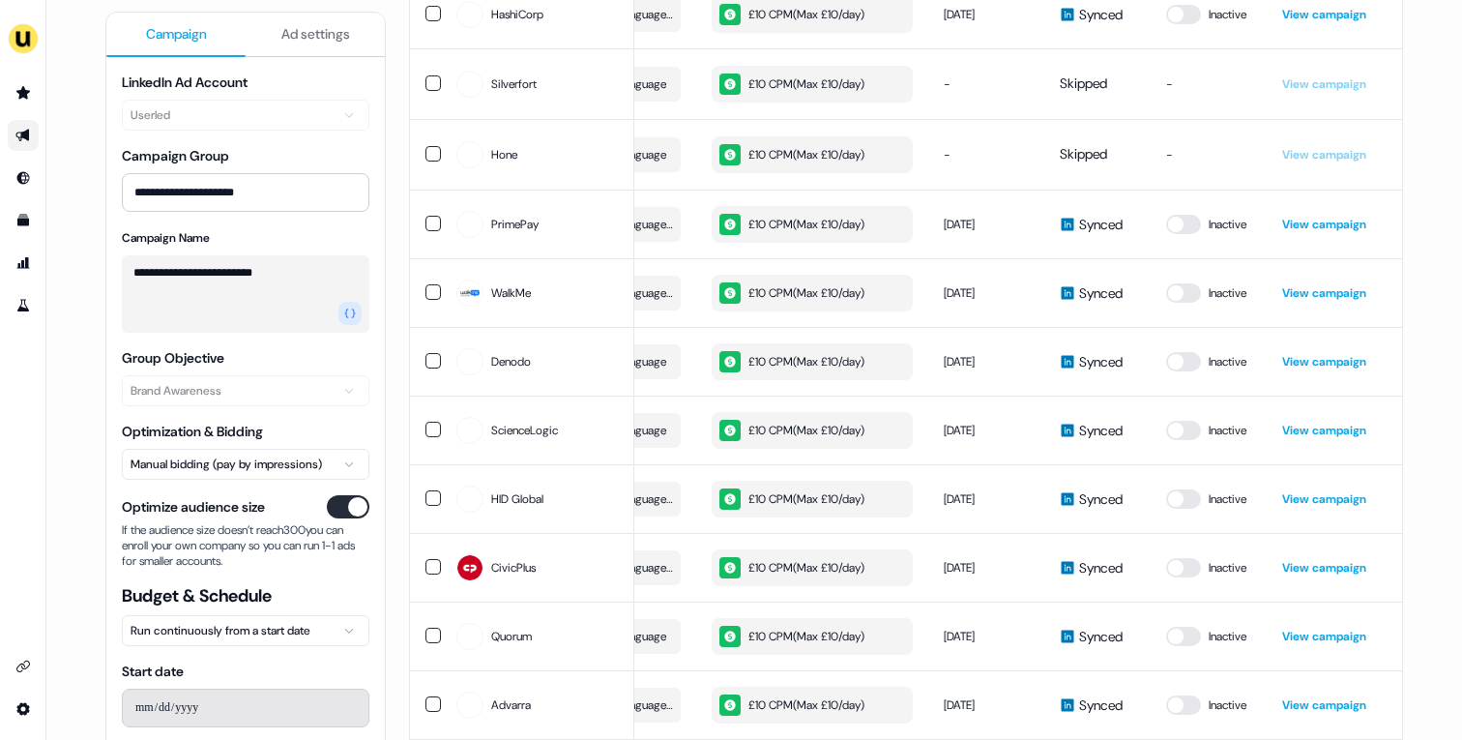
scroll to position [2979, 0]
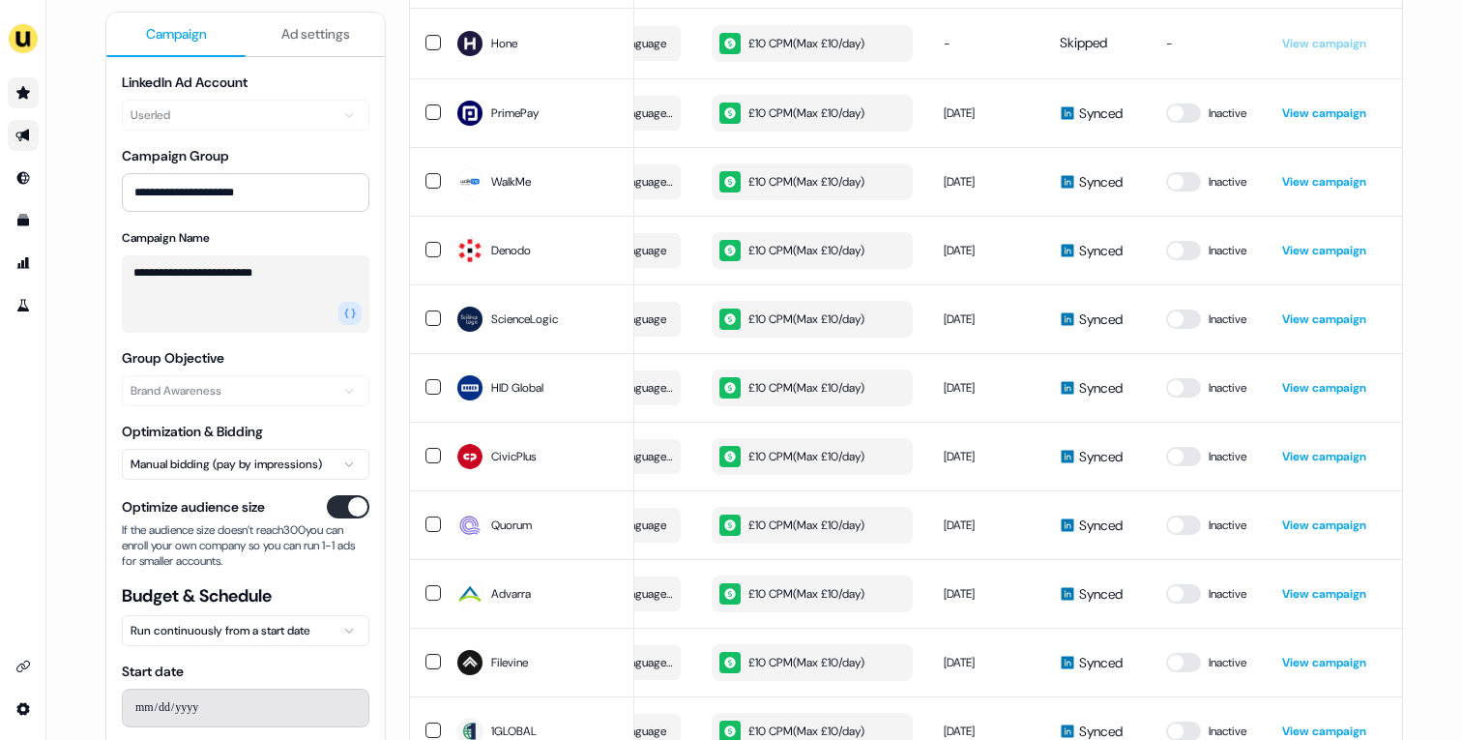
click at [19, 100] on icon "Go to prospects" at bounding box center [22, 92] width 15 height 15
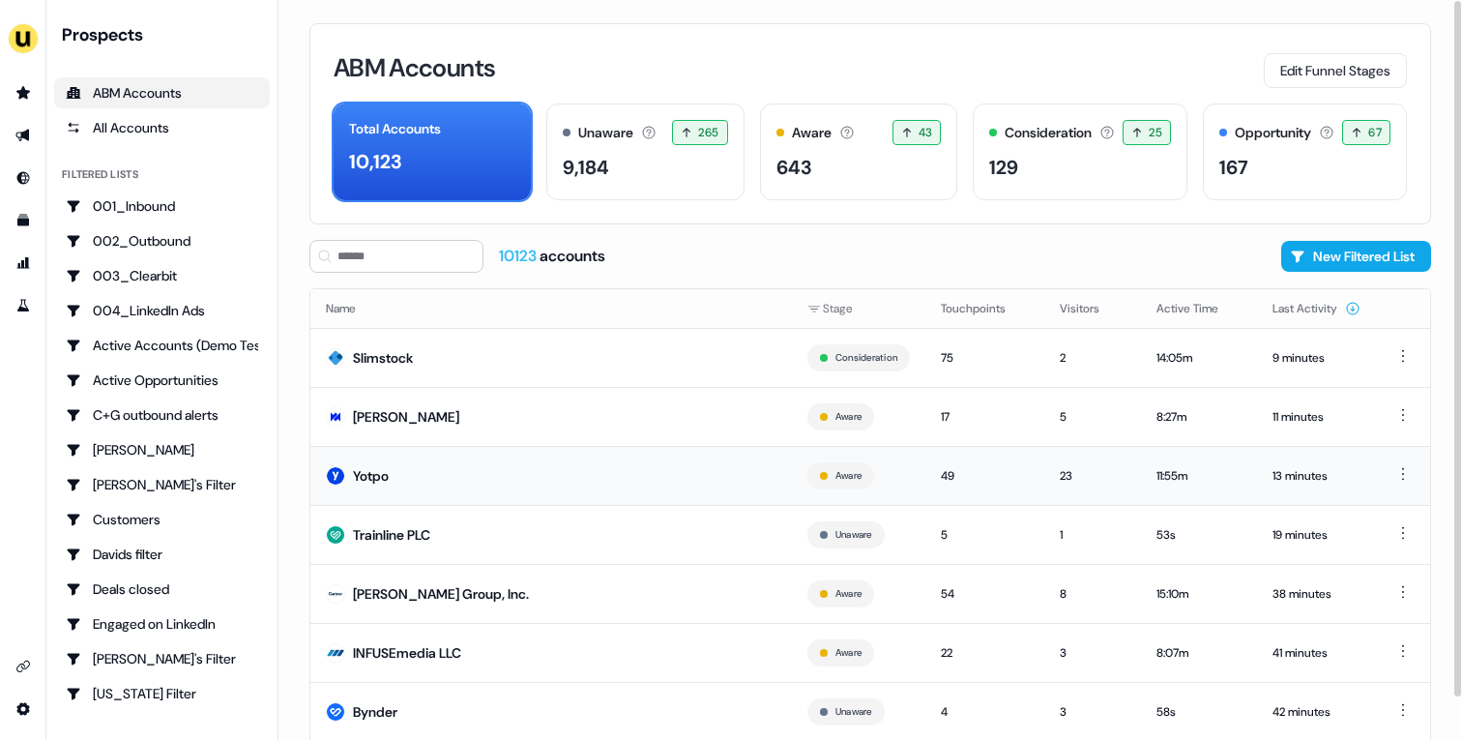
click at [538, 465] on td "Yotpo" at bounding box center [551, 475] width 482 height 59
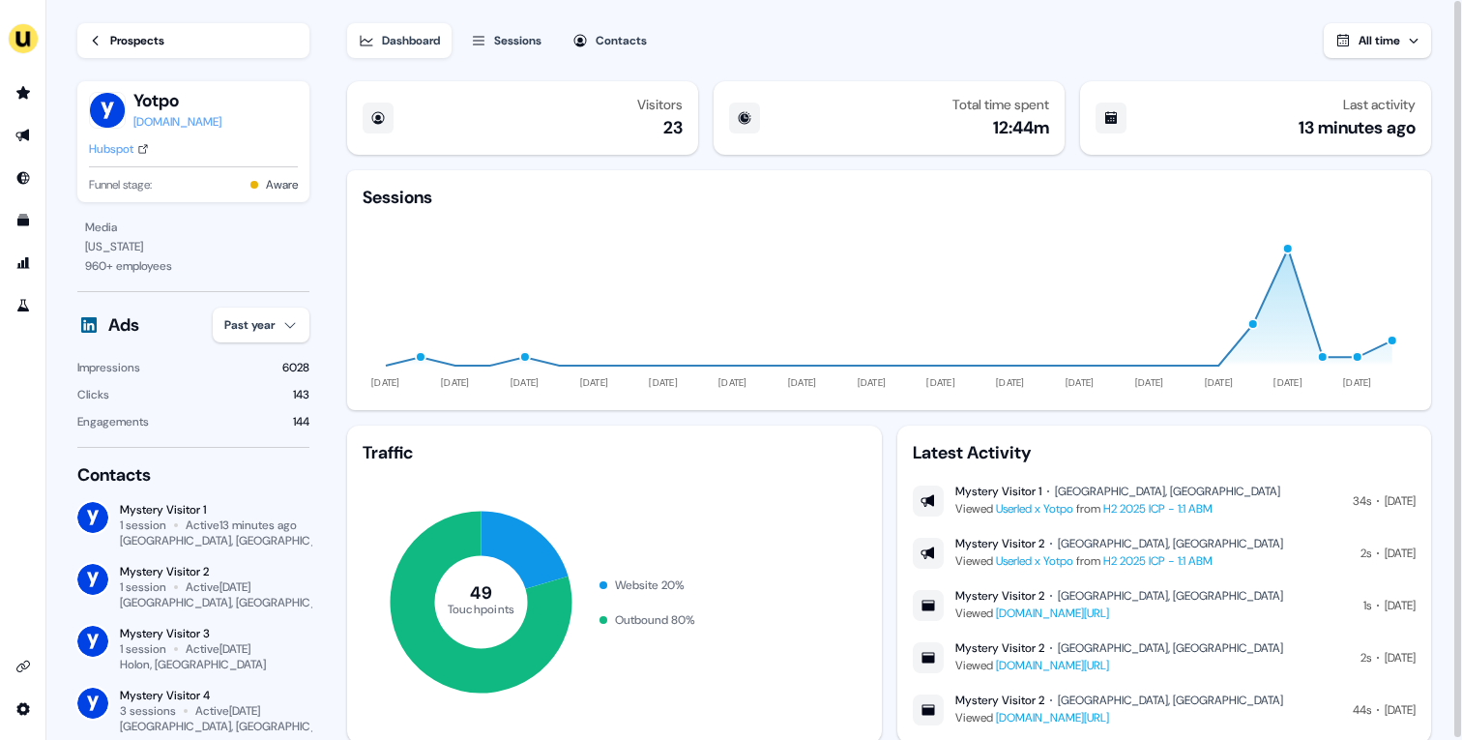
click at [126, 147] on div "Hubspot" at bounding box center [111, 148] width 44 height 19
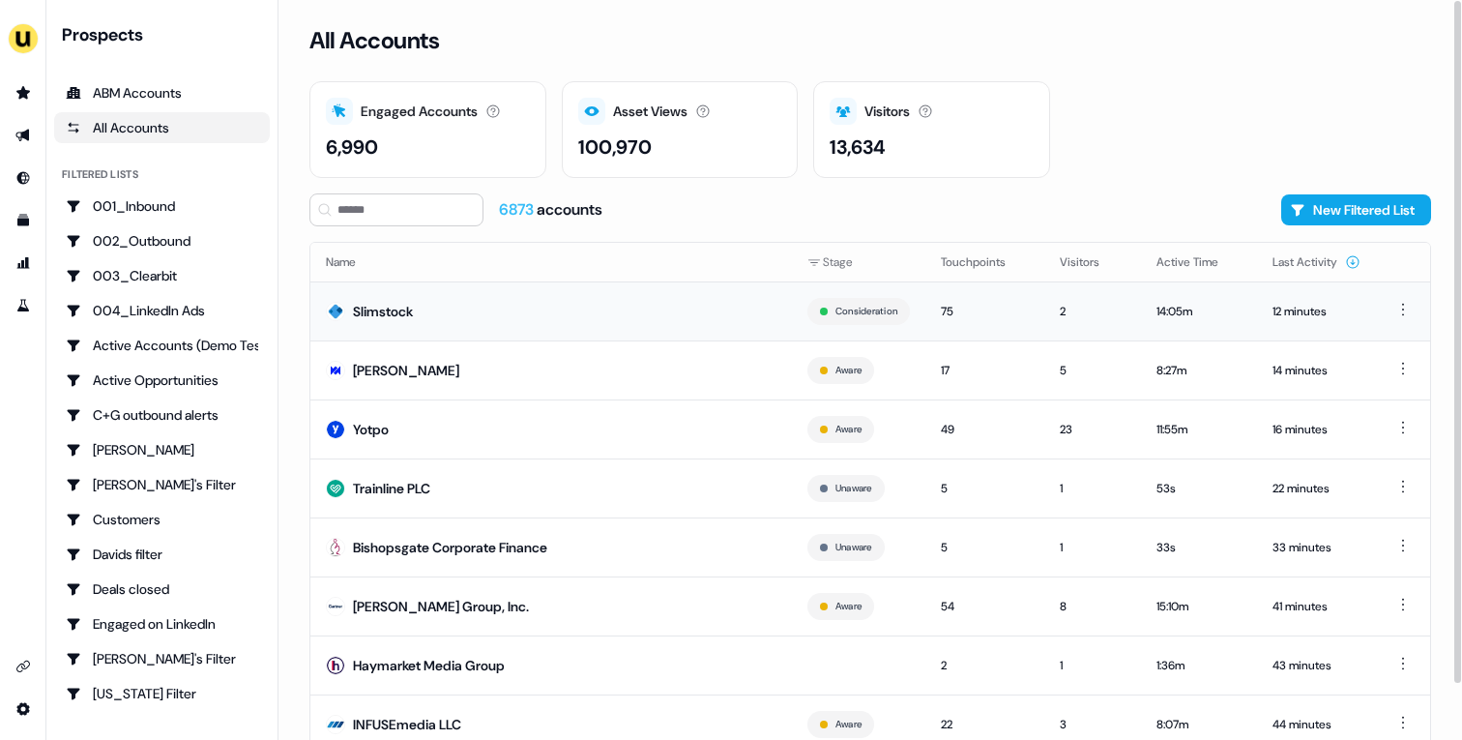
scroll to position [60, 0]
